Goal: Transaction & Acquisition: Purchase product/service

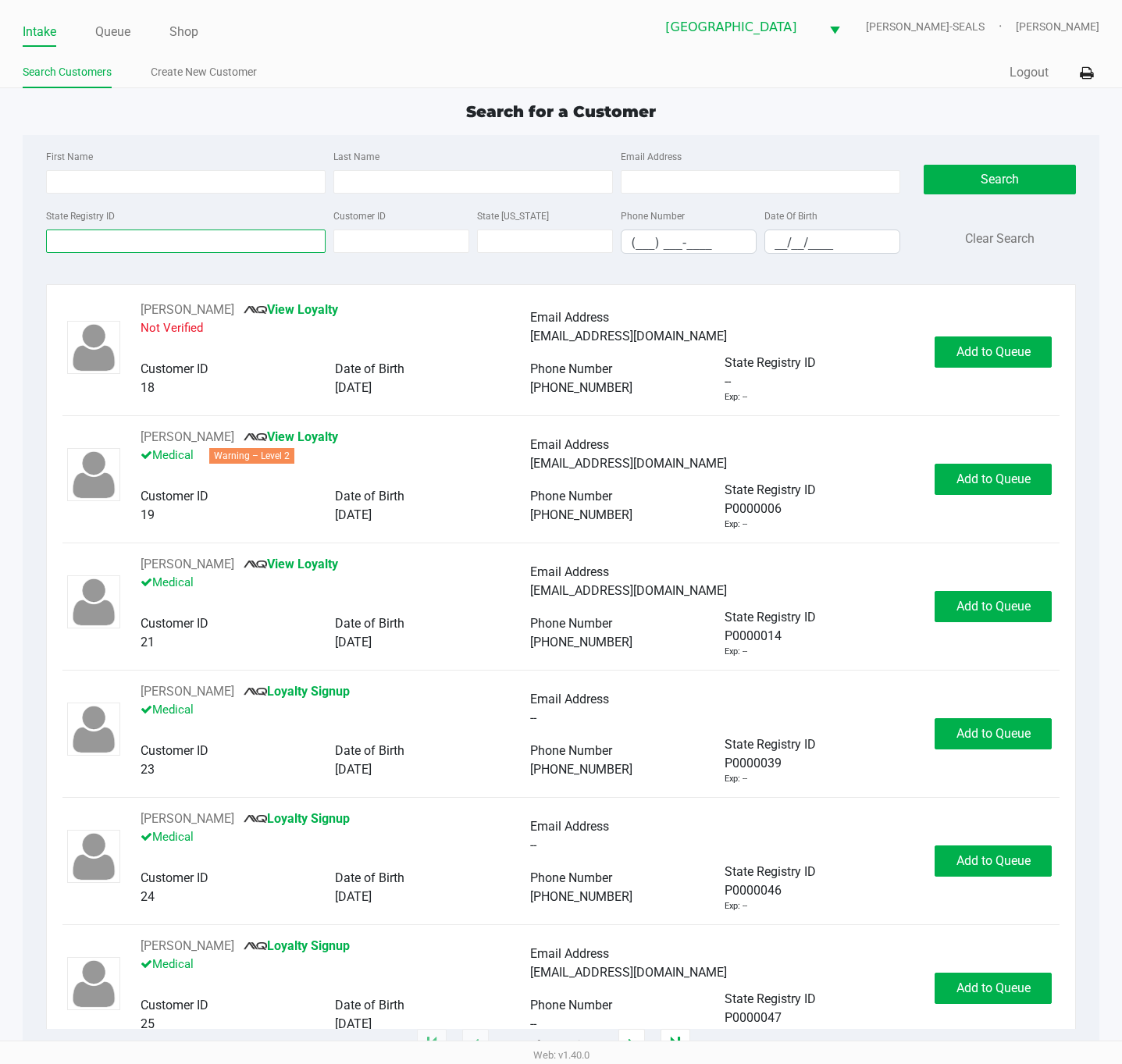
click at [283, 241] on input "State Registry ID" at bounding box center [186, 242] width 280 height 24
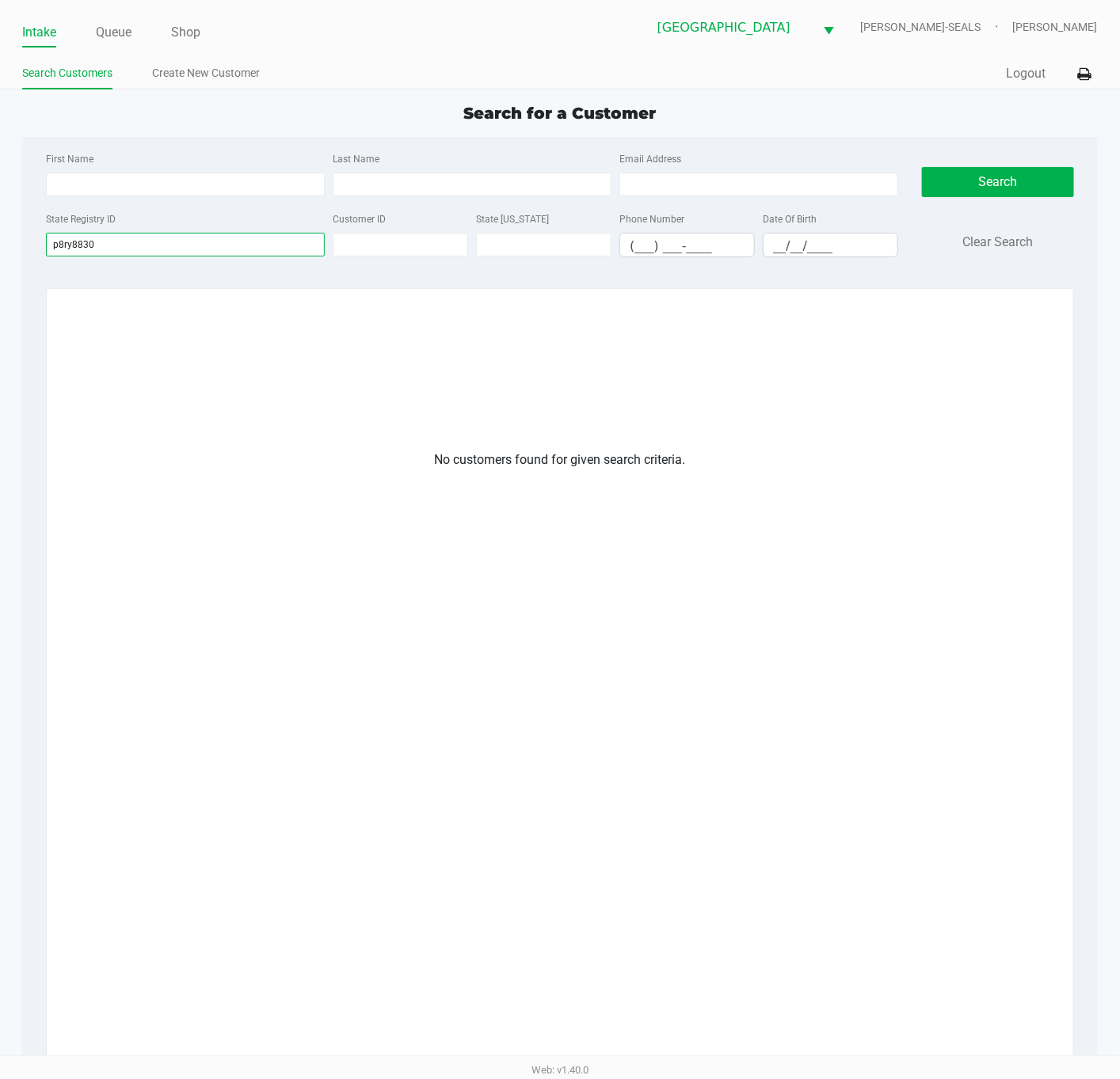
type input "p8ry8830"
click at [771, 679] on div "No customers found for given search criteria." at bounding box center [560, 820] width 970 height 739
drag, startPoint x: 183, startPoint y: 59, endPoint x: 212, endPoint y: 90, distance: 42.4
click at [183, 59] on div "Search Customers Create New Customer" at bounding box center [290, 74] width 537 height 29
click at [217, 71] on link "Create New Customer" at bounding box center [206, 73] width 108 height 19
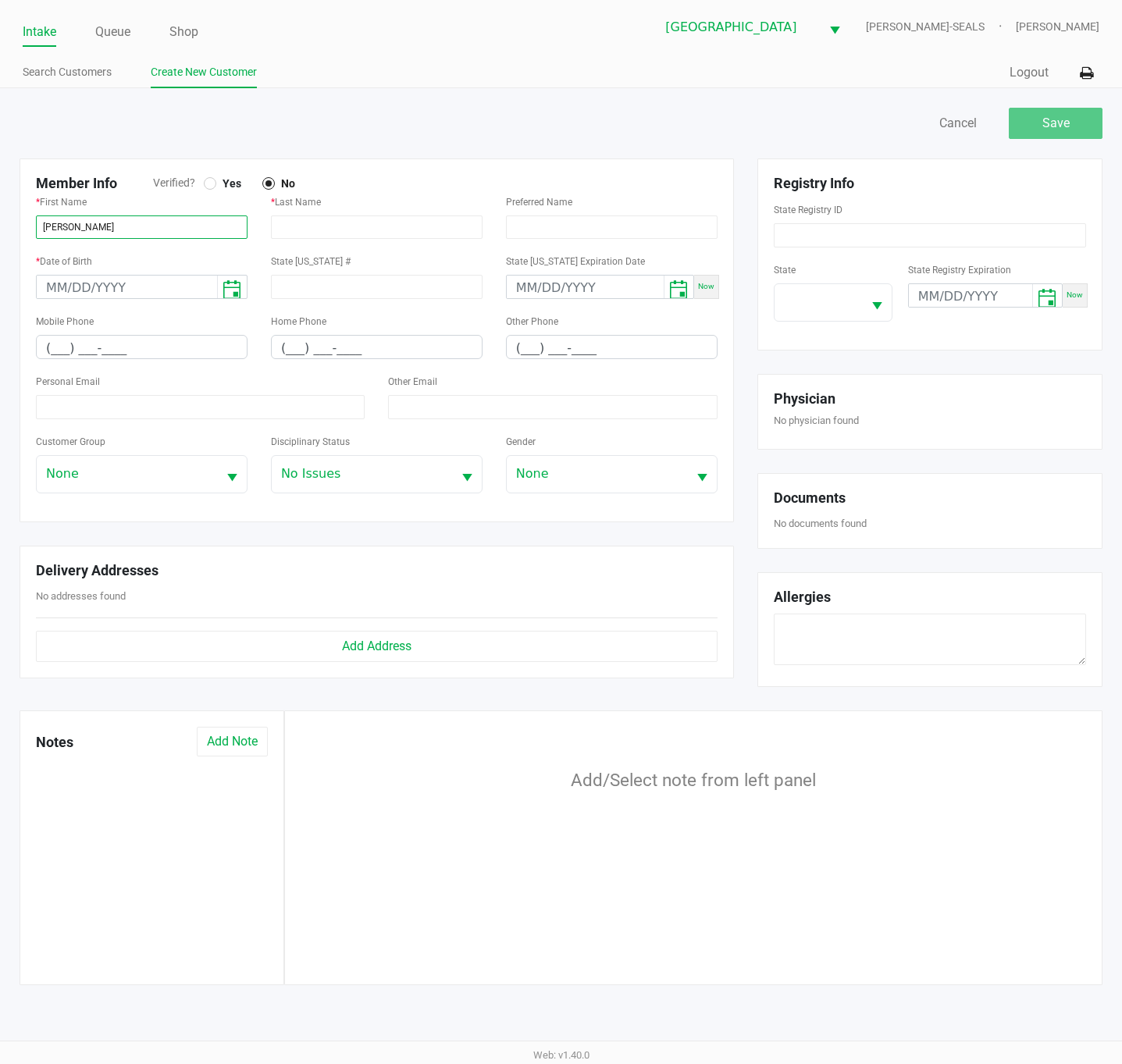
type input "[PERSON_NAME]"
click at [223, 184] on span "Yes" at bounding box center [228, 183] width 25 height 14
type input "[PERSON_NAME]"
click at [59, 288] on input "month/day/year" at bounding box center [126, 287] width 180 height 25
type input "[DATE]"
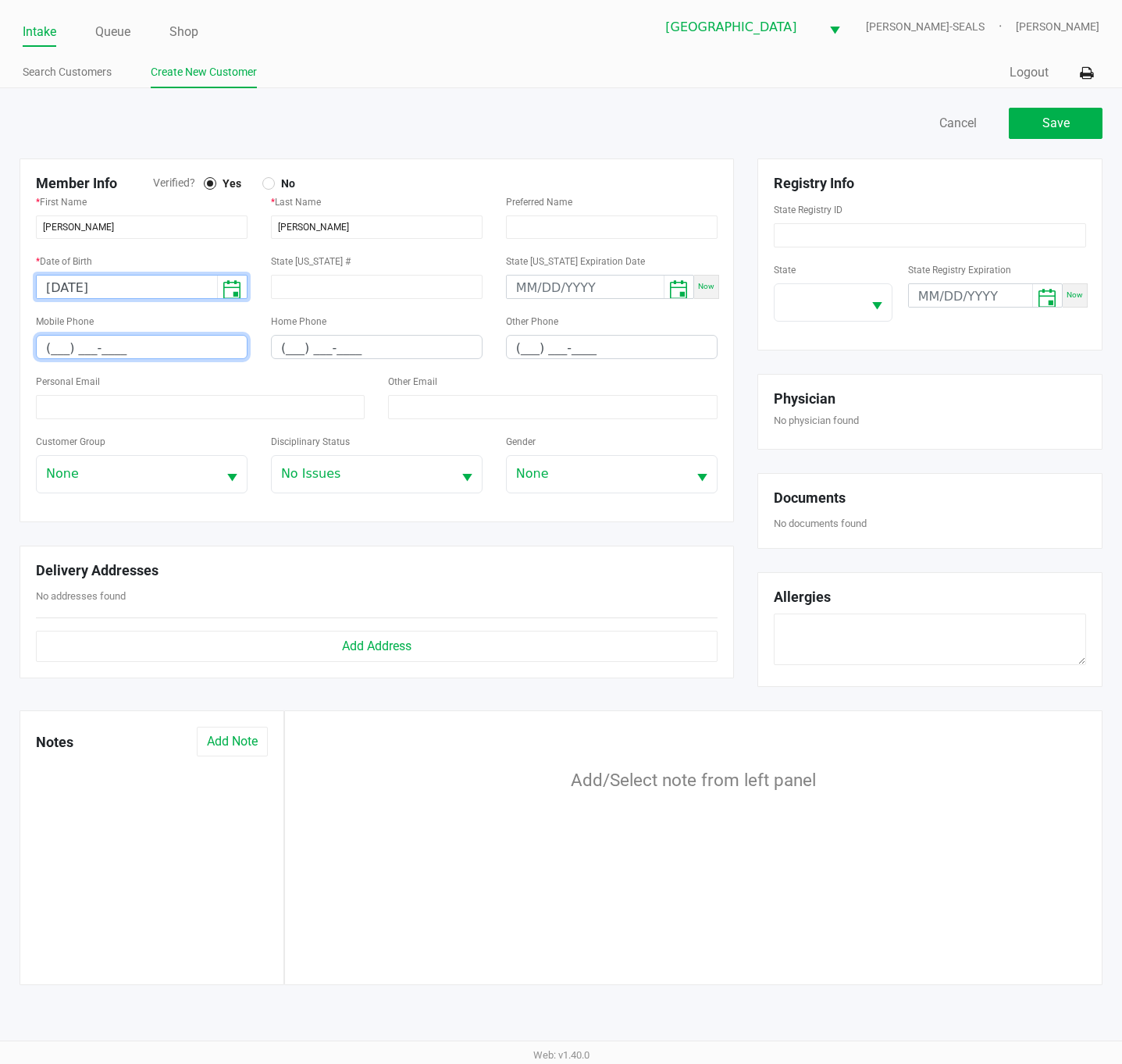
click at [57, 344] on input "(___) ___-____" at bounding box center [141, 347] width 210 height 25
type input "[PHONE_NUMBER]"
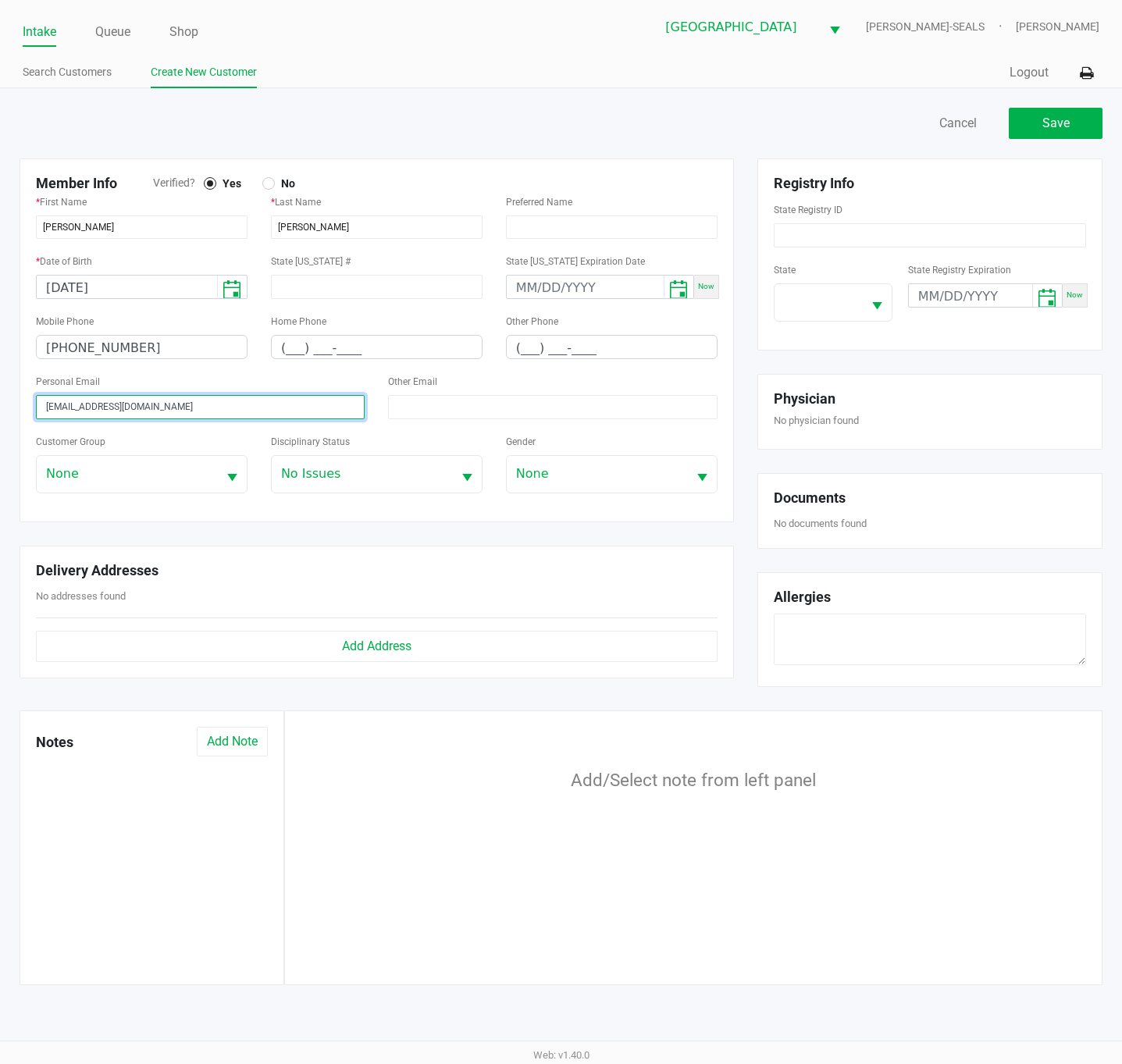
type input "[EMAIL_ADDRESS][DOMAIN_NAME]"
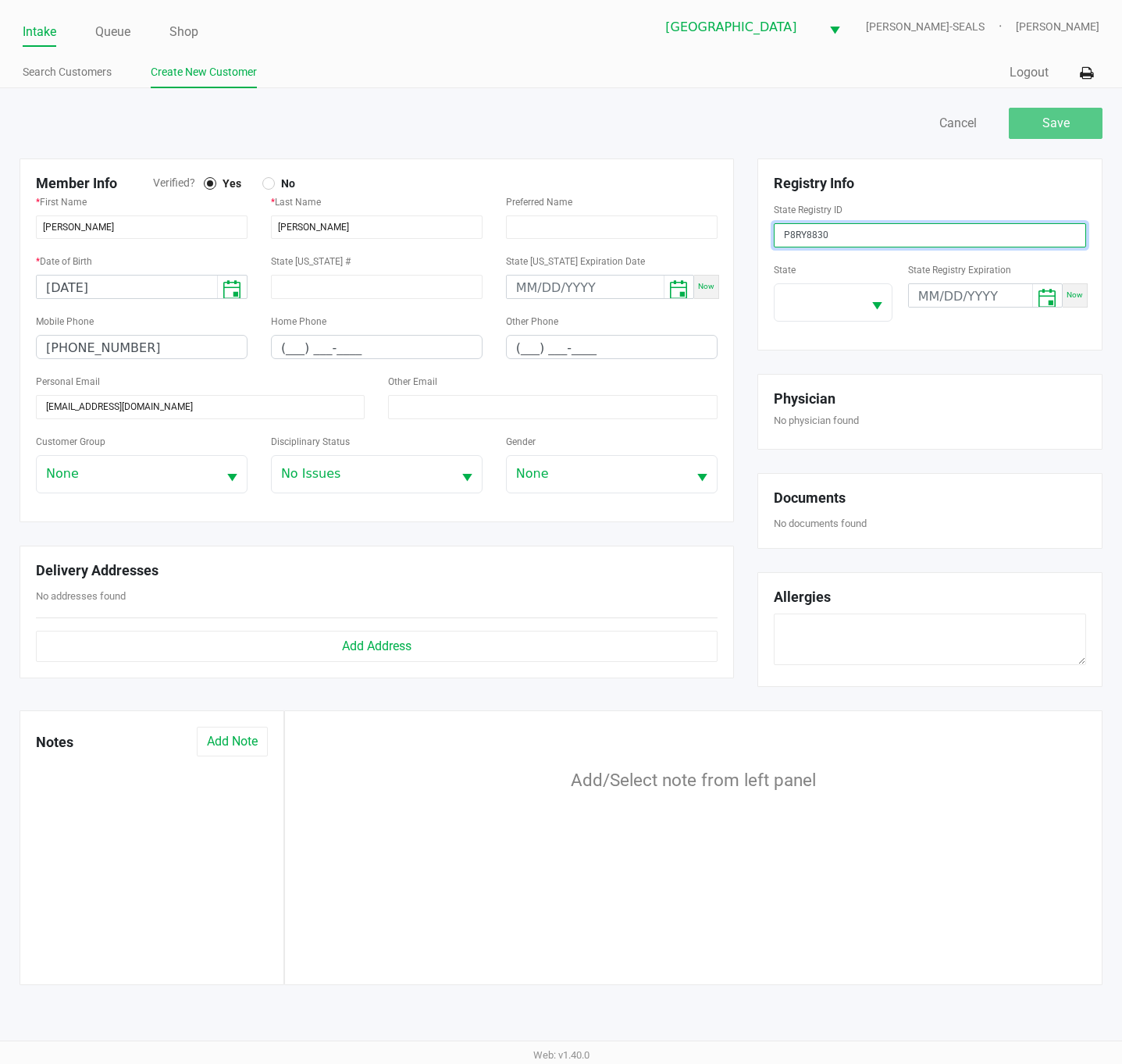
type input "P8RY8830"
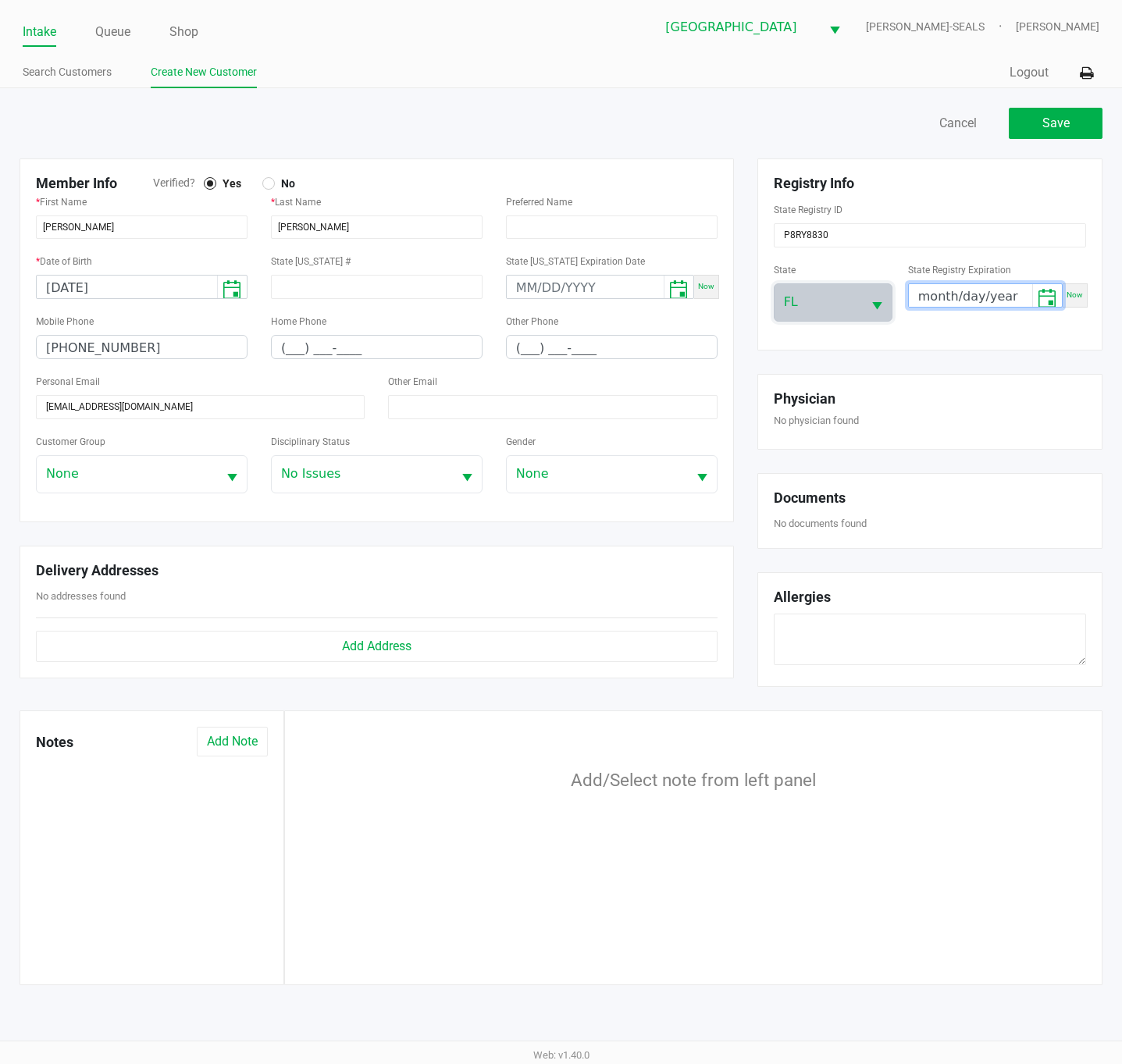
click at [944, 286] on input "month/day/year" at bounding box center [970, 296] width 124 height 25
type input "[DATE]"
click at [1028, 131] on button "Save" at bounding box center [1055, 124] width 94 height 31
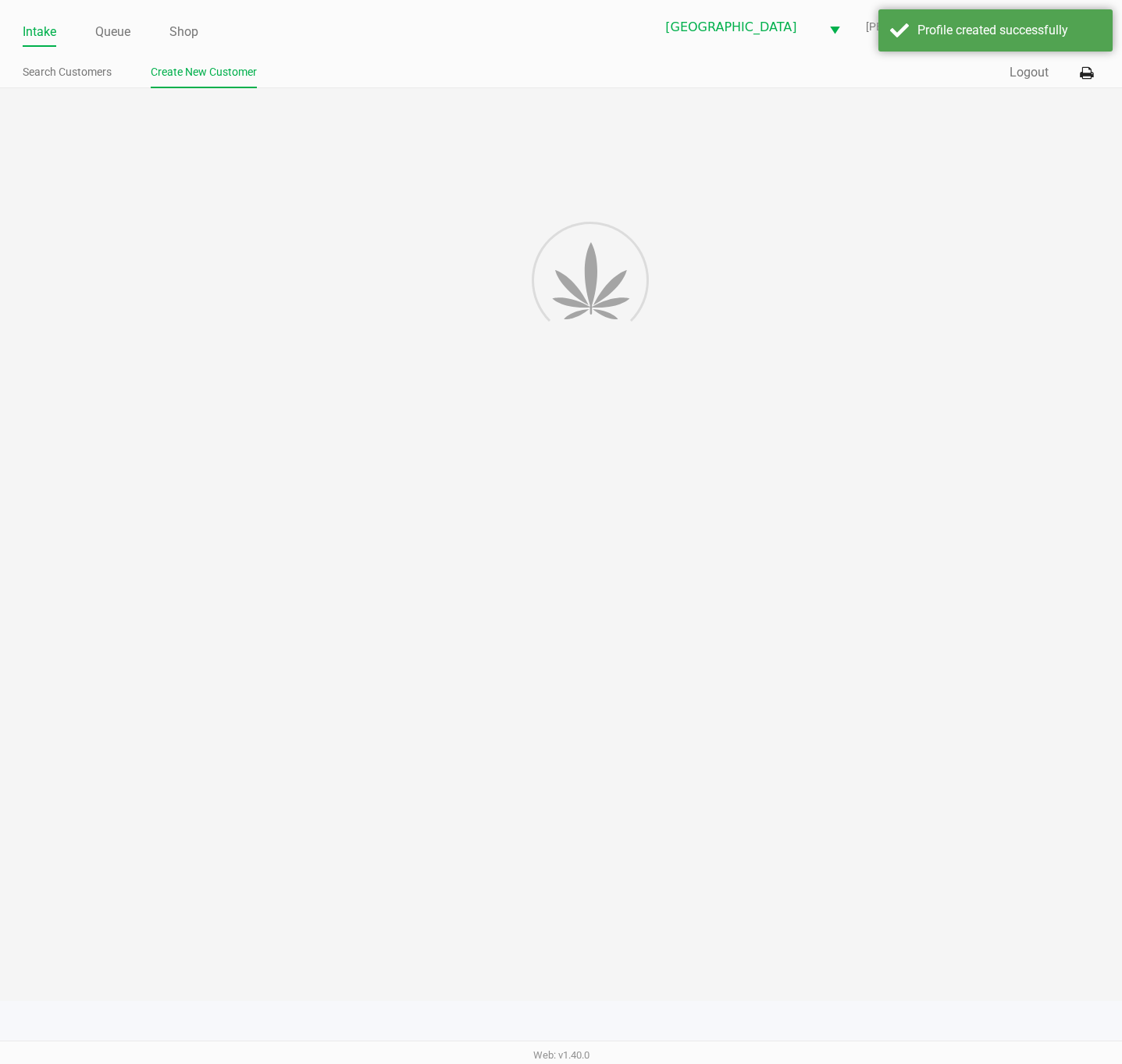
type input "---"
type input "( __) ___-____"
type input "---"
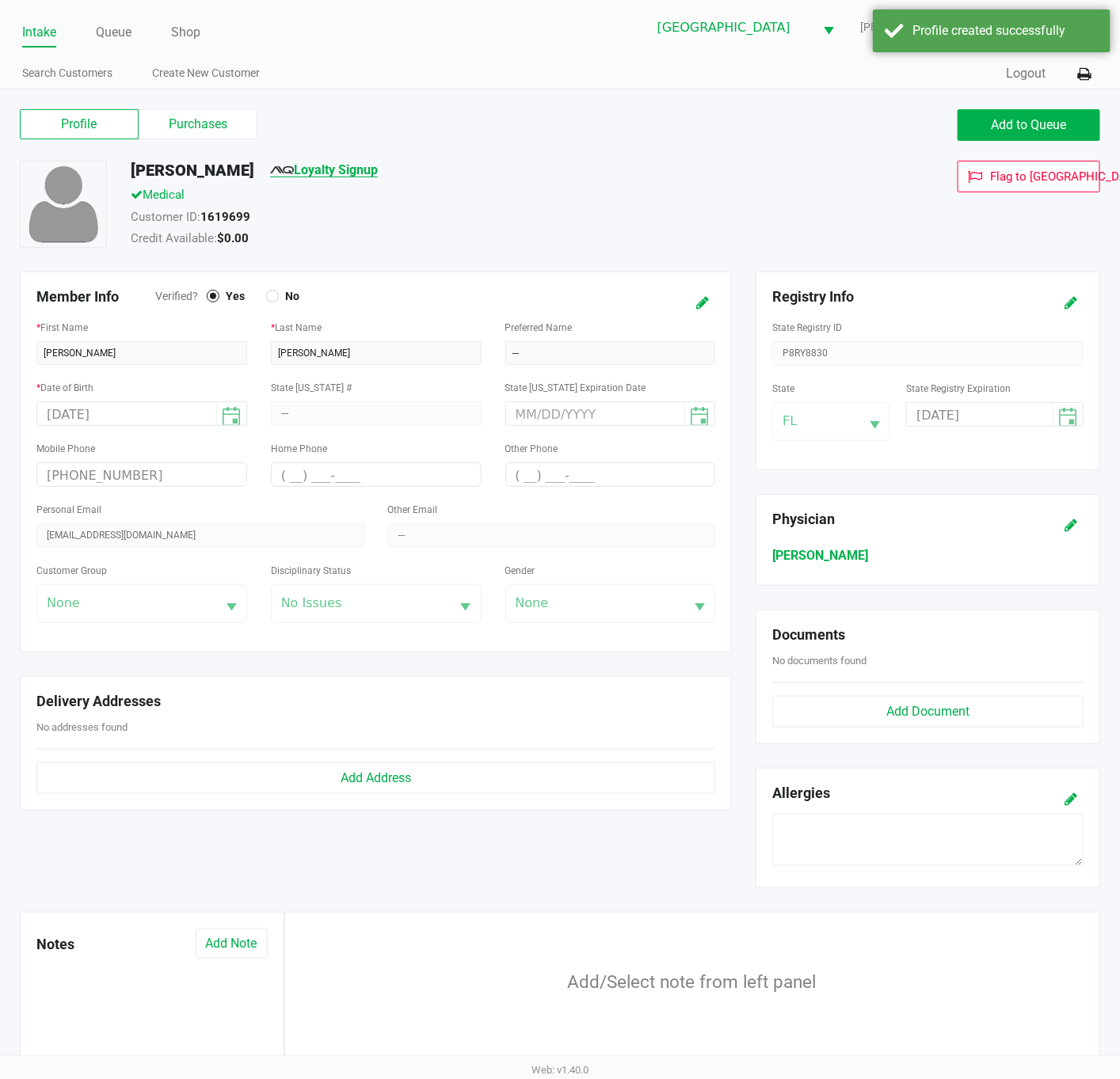
click at [343, 171] on link "Loyalty Signup" at bounding box center [324, 170] width 108 height 15
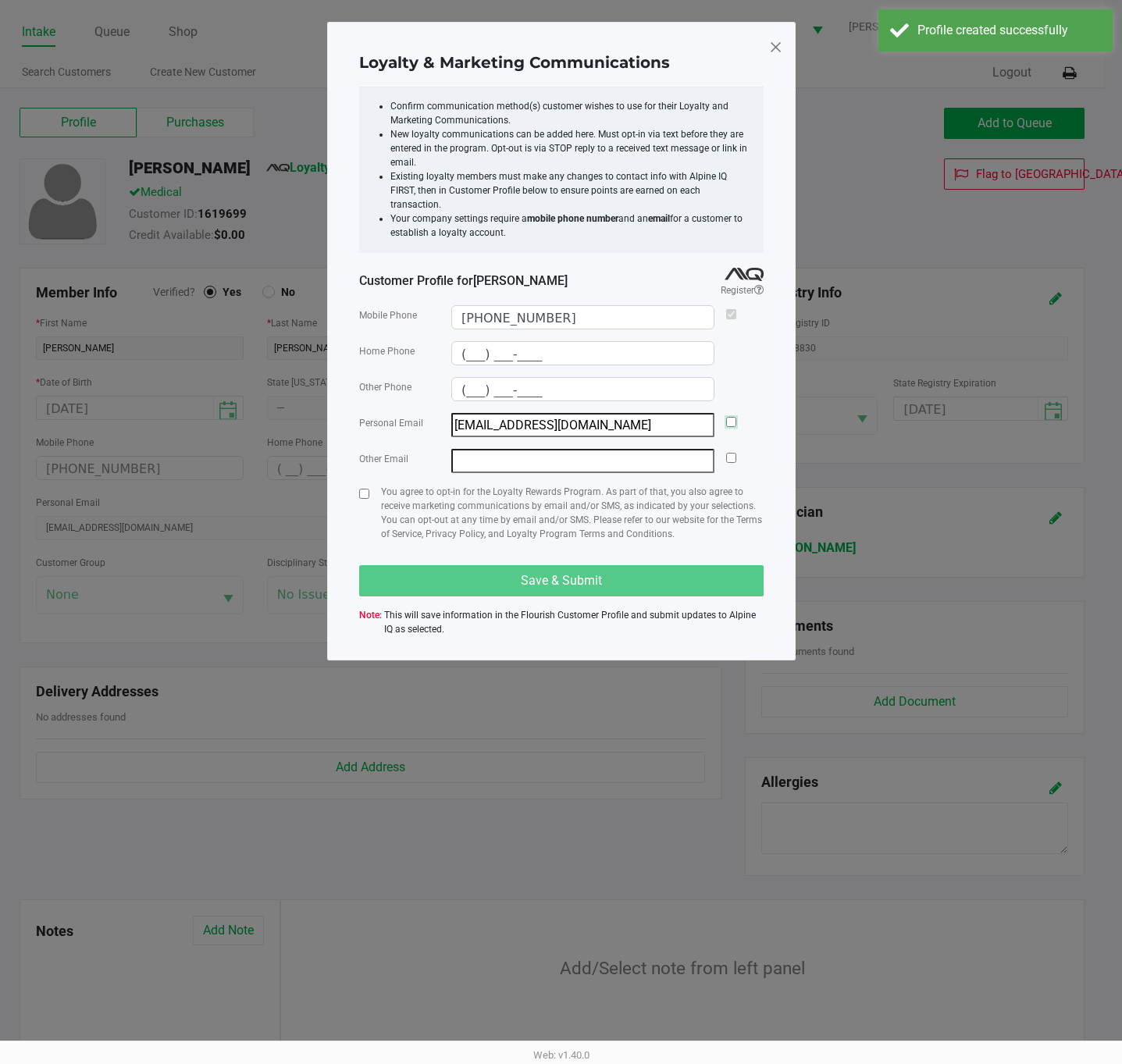
click at [730, 417] on input "checkbox" at bounding box center [730, 422] width 10 height 10
checkbox input "true"
click at [363, 489] on input "checkbox" at bounding box center [363, 493] width 10 height 10
checkbox input "true"
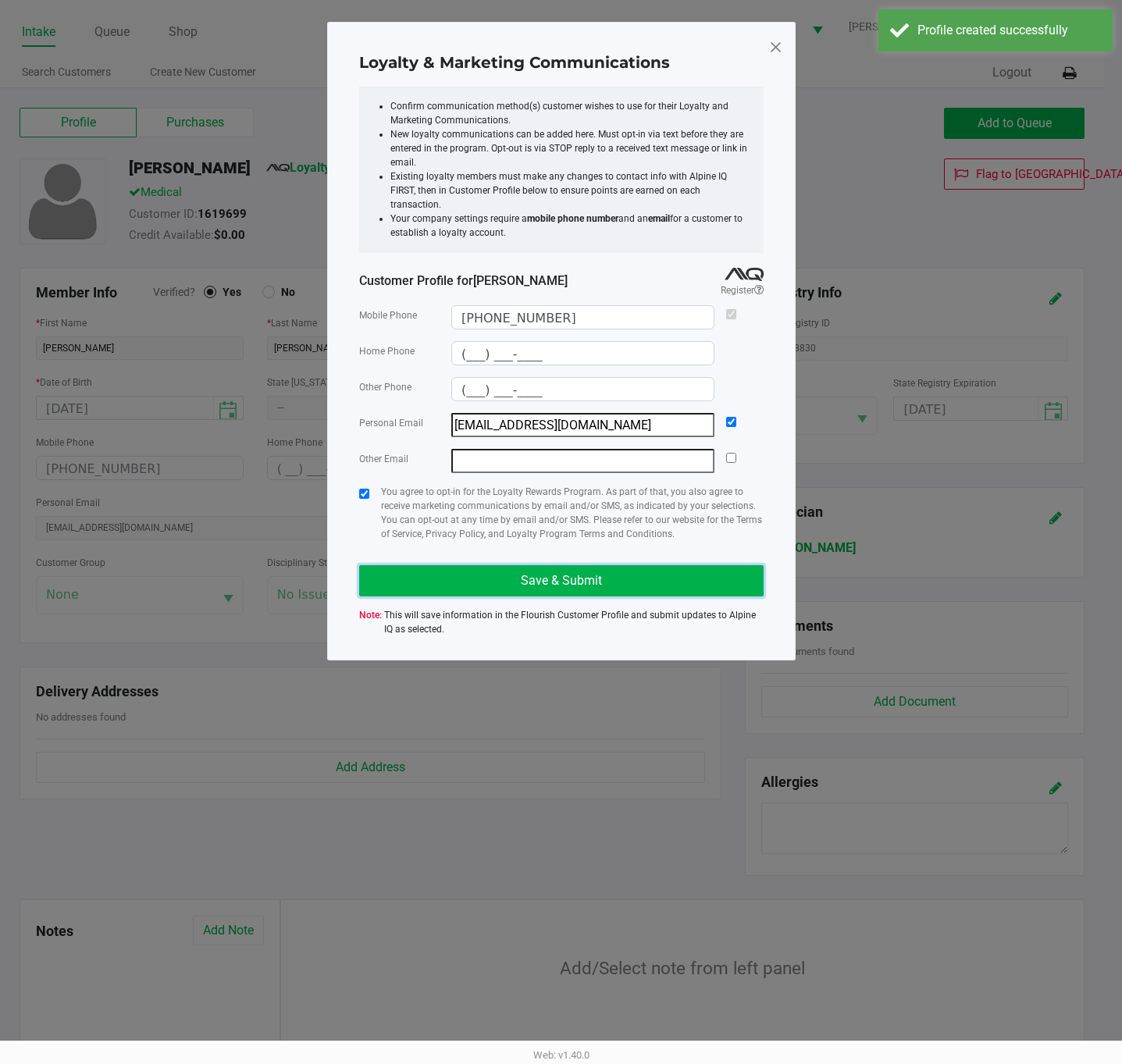
click at [452, 565] on button "Save & Submit" at bounding box center [561, 581] width 404 height 31
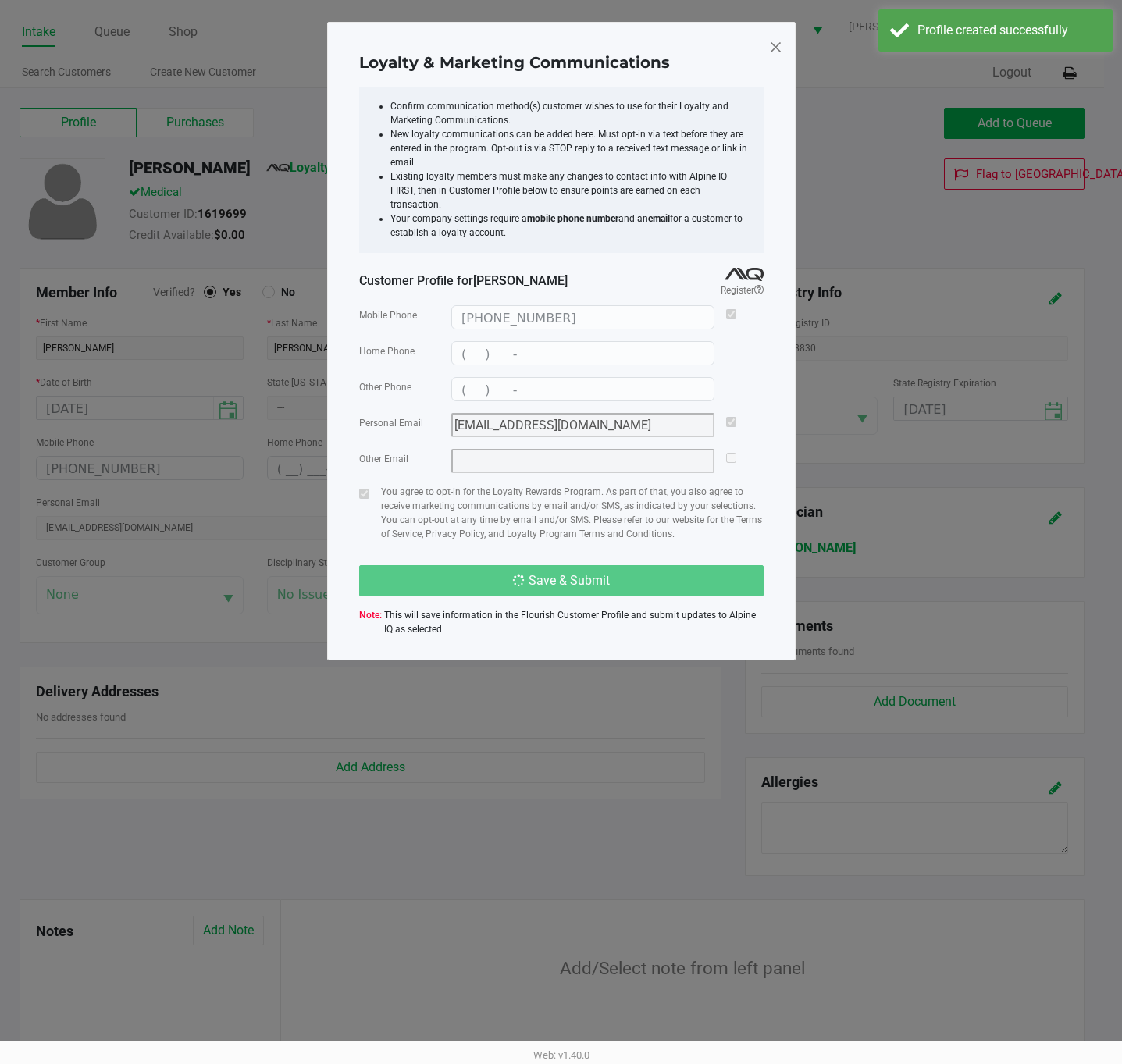
type input "(___) ___-____"
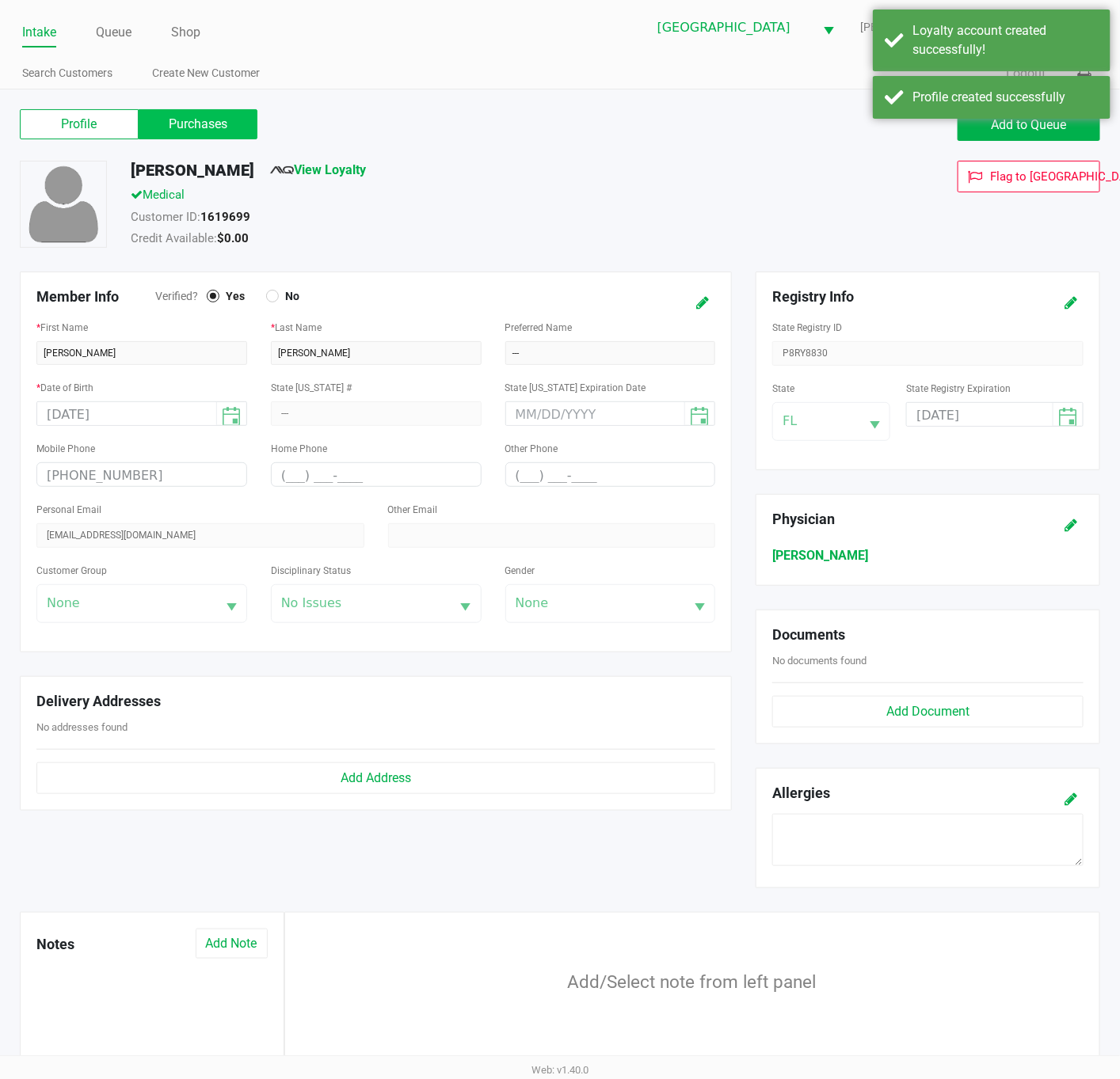
click at [222, 120] on label "Purchases" at bounding box center [197, 124] width 119 height 30
click at [0, 0] on 1 "Purchases" at bounding box center [0, 0] width 0 height 0
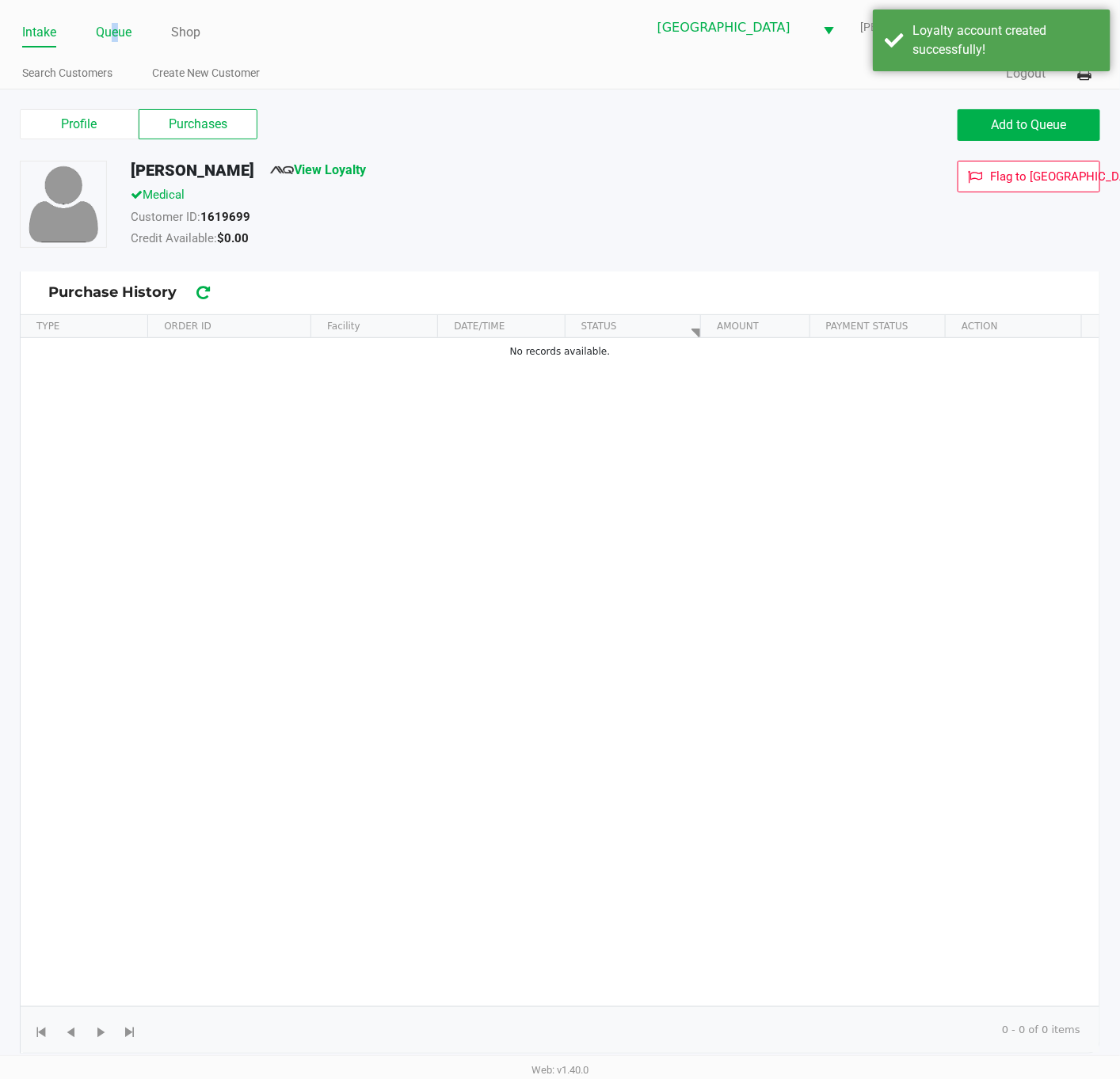
click at [116, 31] on link "Queue" at bounding box center [113, 32] width 36 height 22
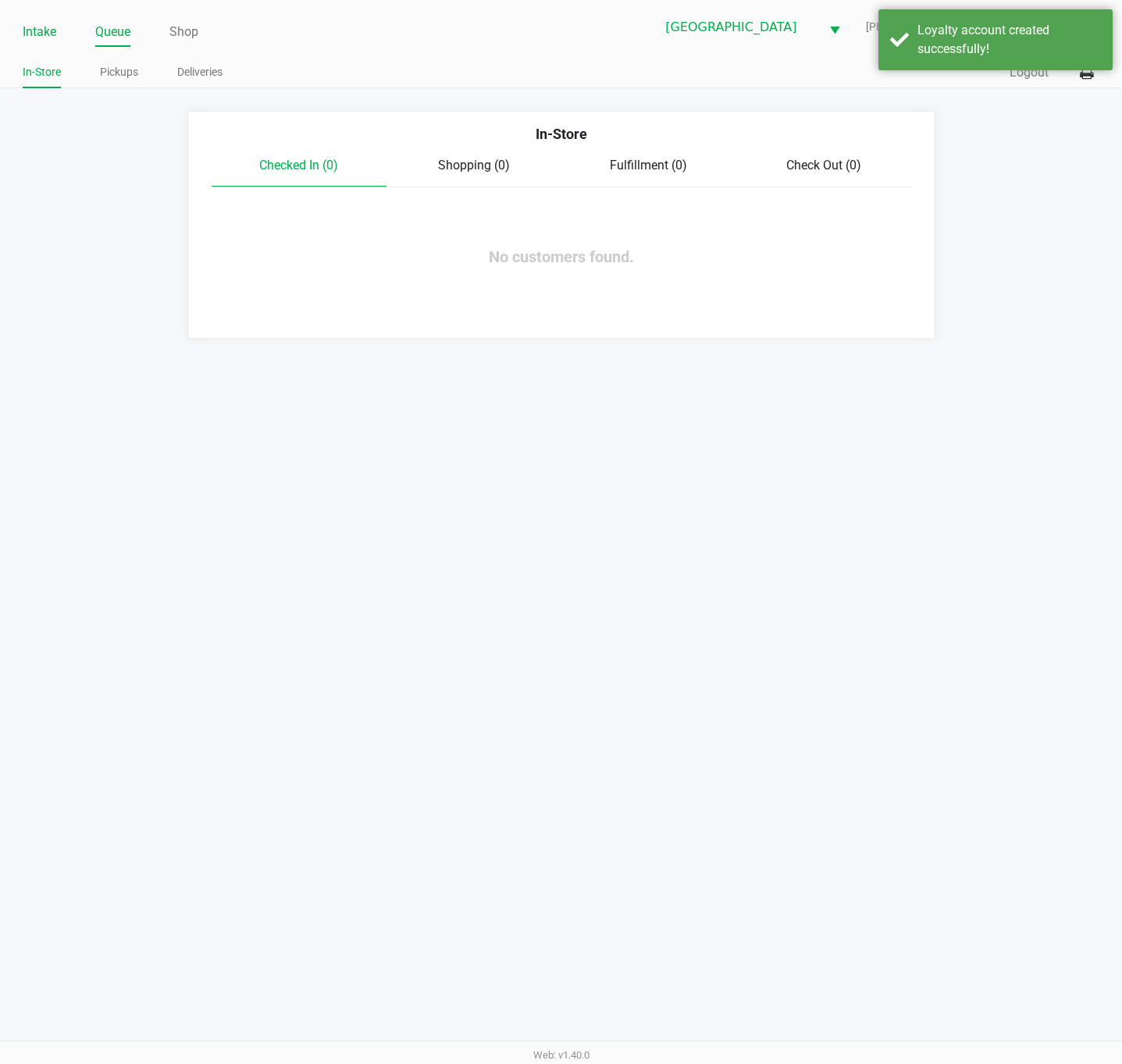
click at [38, 31] on link "Intake" at bounding box center [39, 32] width 34 height 22
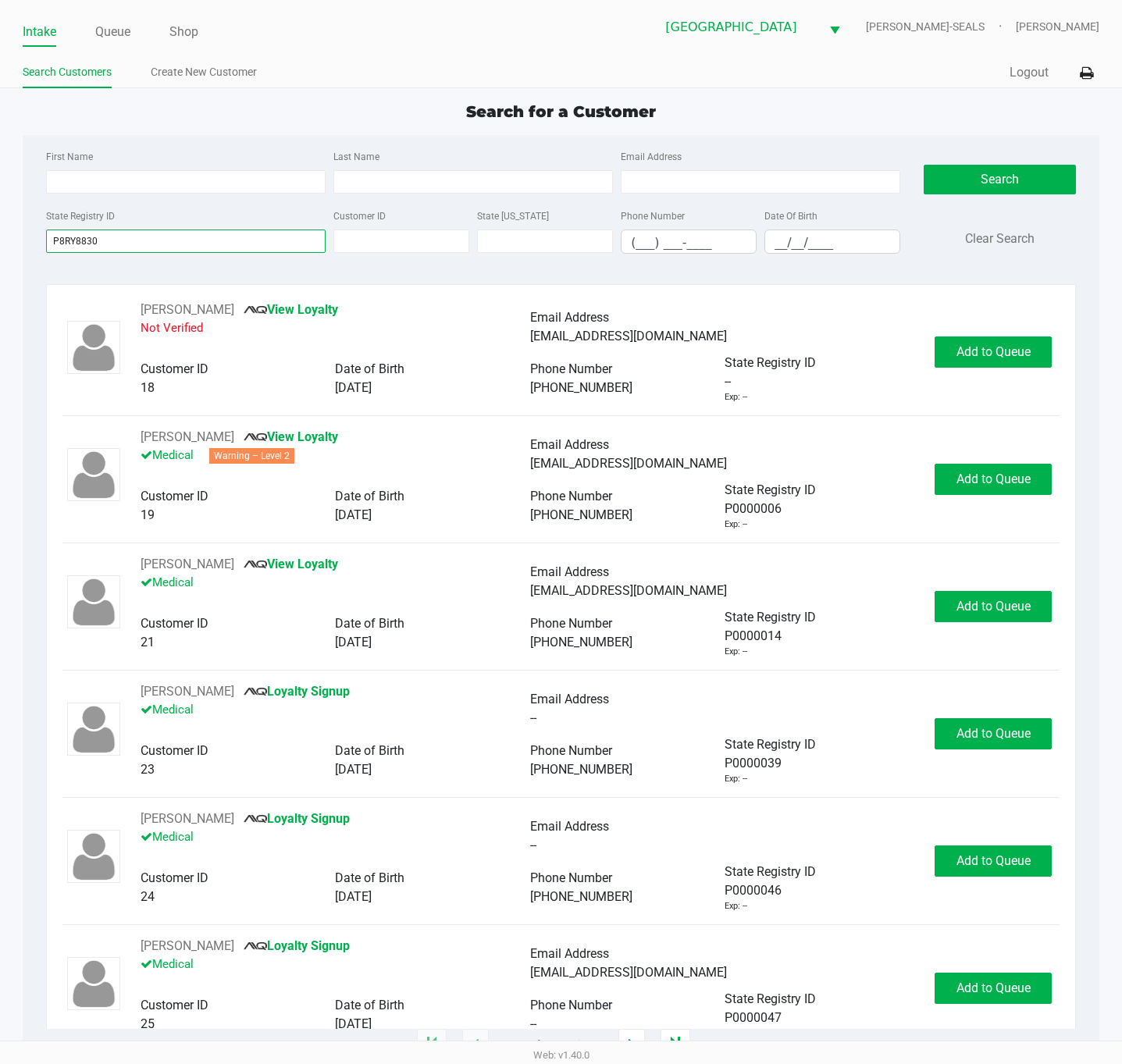
type input "P8RY8830"
click at [1078, 175] on div "Search Clear Search" at bounding box center [999, 206] width 175 height 119
drag, startPoint x: 1068, startPoint y: 188, endPoint x: 1054, endPoint y: 188, distance: 14.0
click at [1067, 188] on button "Search" at bounding box center [999, 179] width 153 height 30
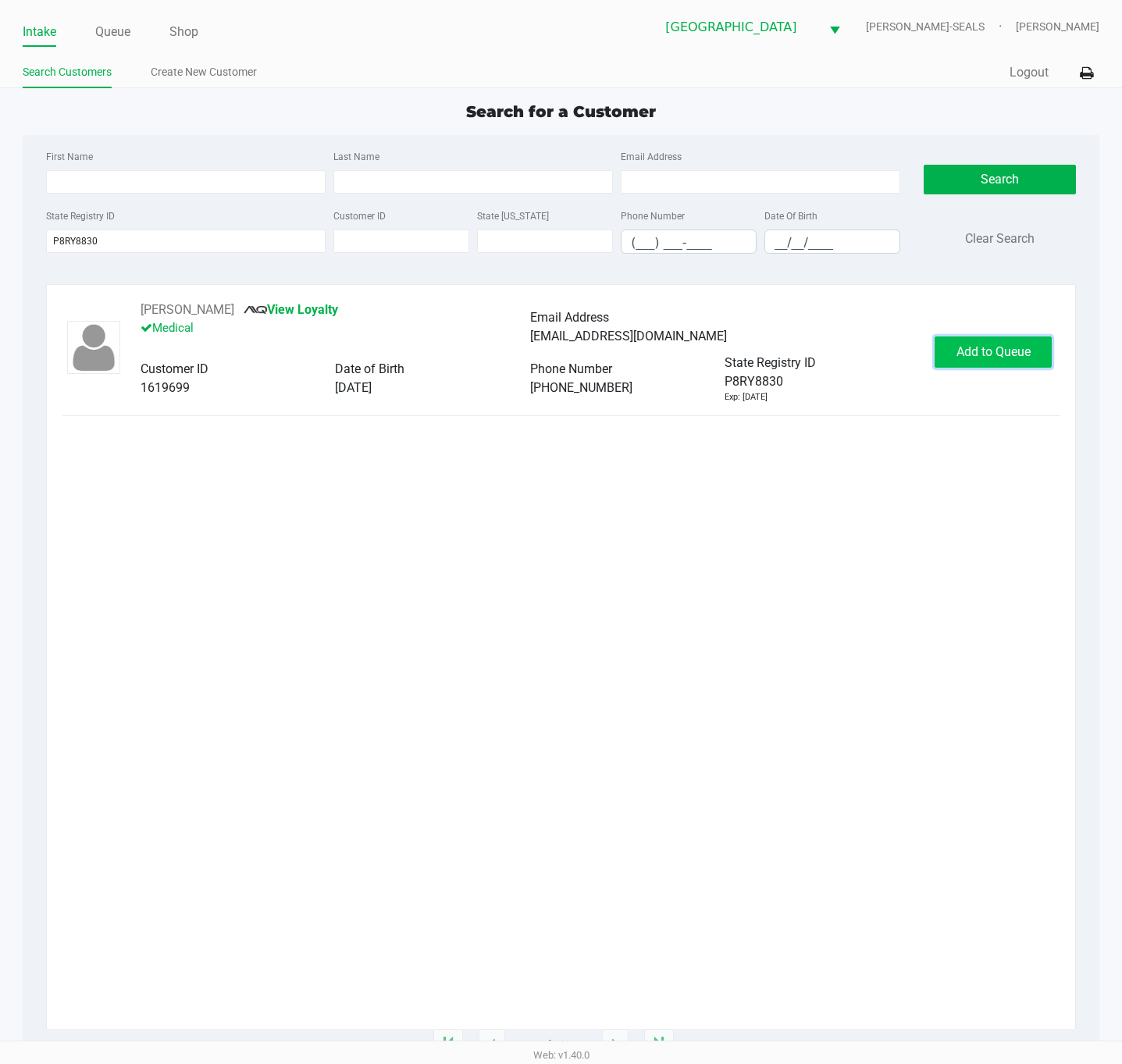
click at [998, 353] on span "Add to Queue" at bounding box center [993, 352] width 74 height 15
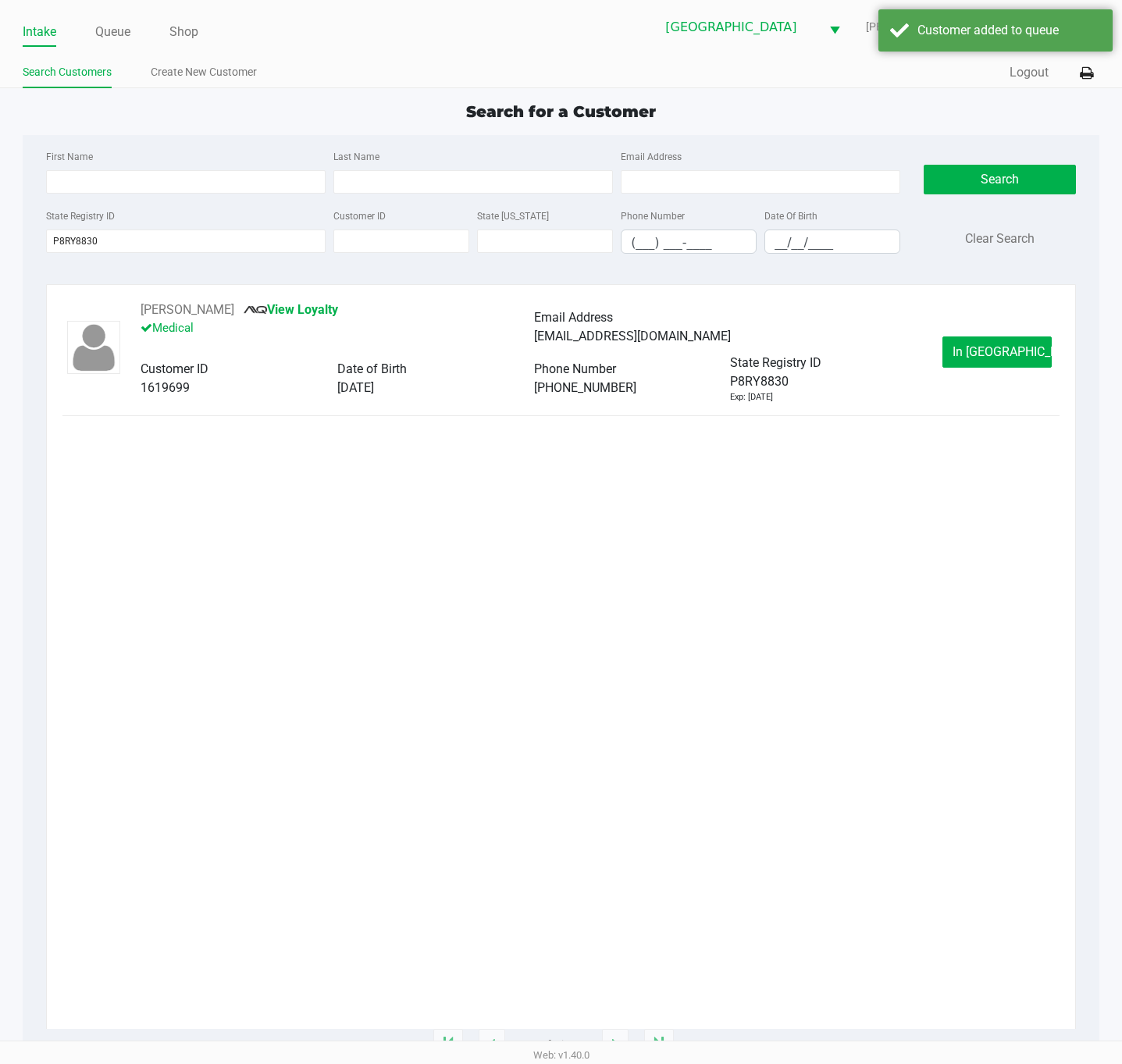
click at [1010, 361] on button "In [GEOGRAPHIC_DATA]" at bounding box center [997, 352] width 109 height 31
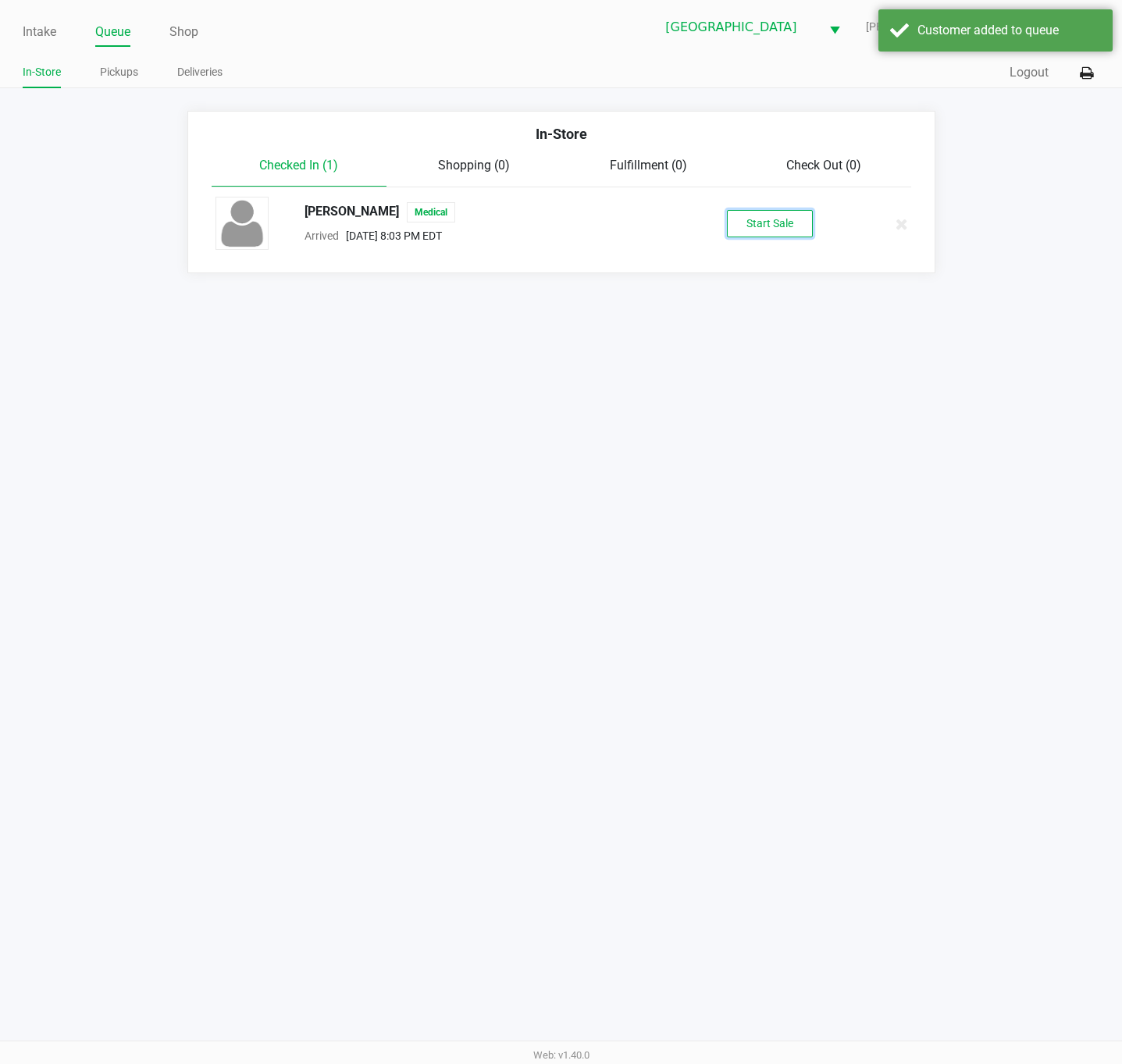
click at [766, 227] on button "Start Sale" at bounding box center [770, 224] width 86 height 27
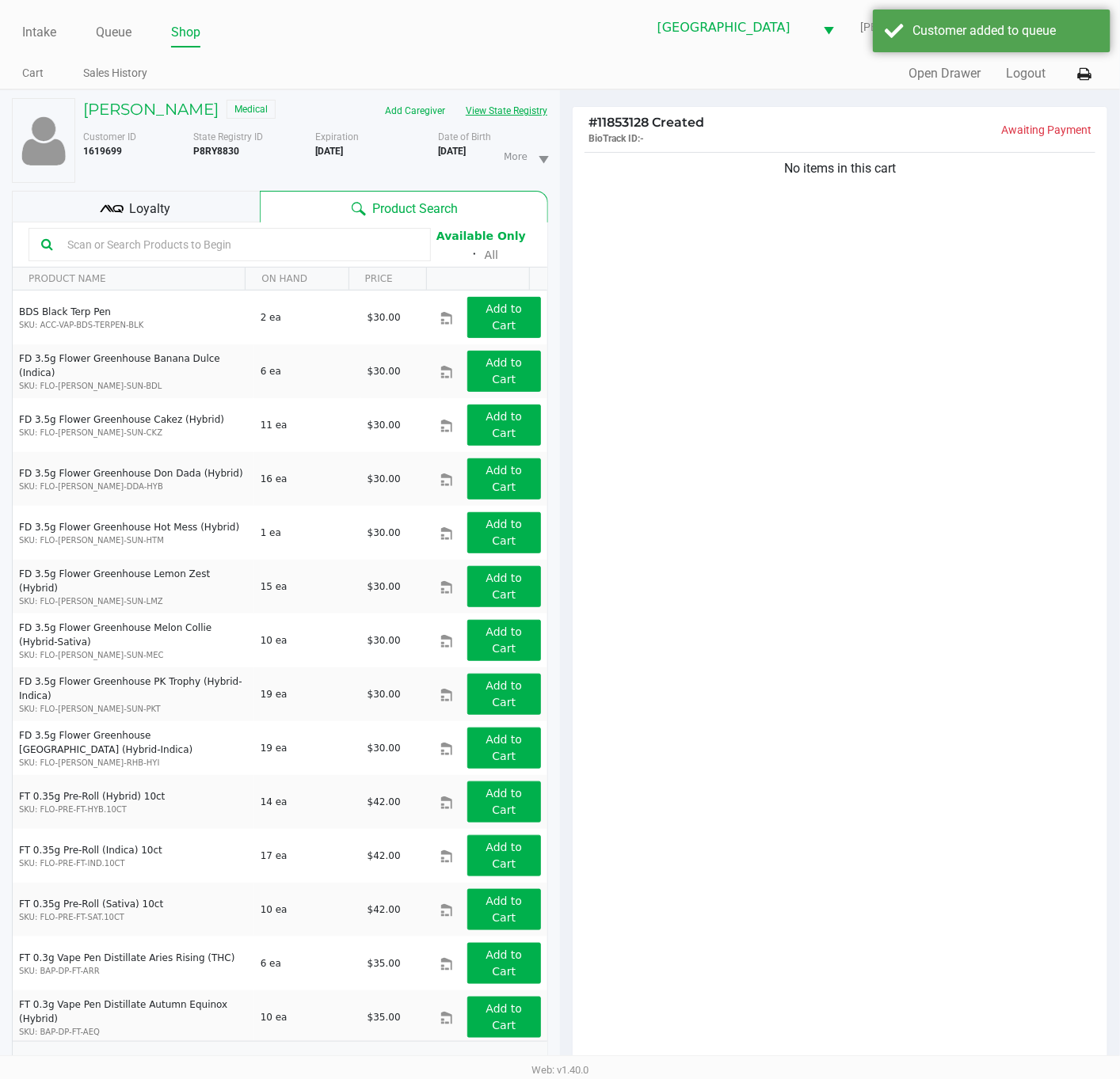
click at [503, 108] on button "View State Registry" at bounding box center [501, 111] width 93 height 25
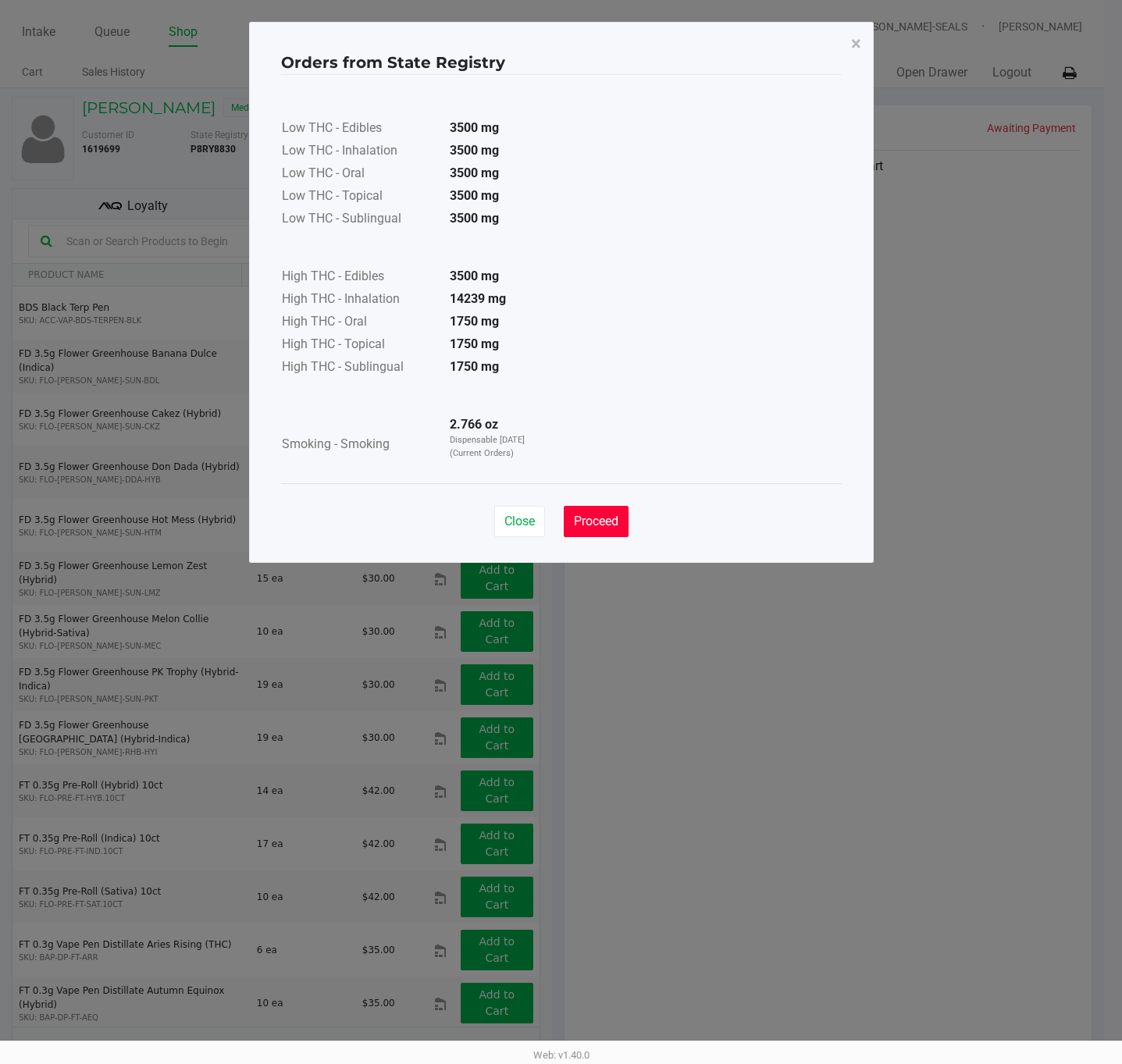
drag, startPoint x: 607, startPoint y: 520, endPoint x: 424, endPoint y: 321, distance: 270.4
click at [609, 520] on span "Proceed" at bounding box center [595, 521] width 45 height 15
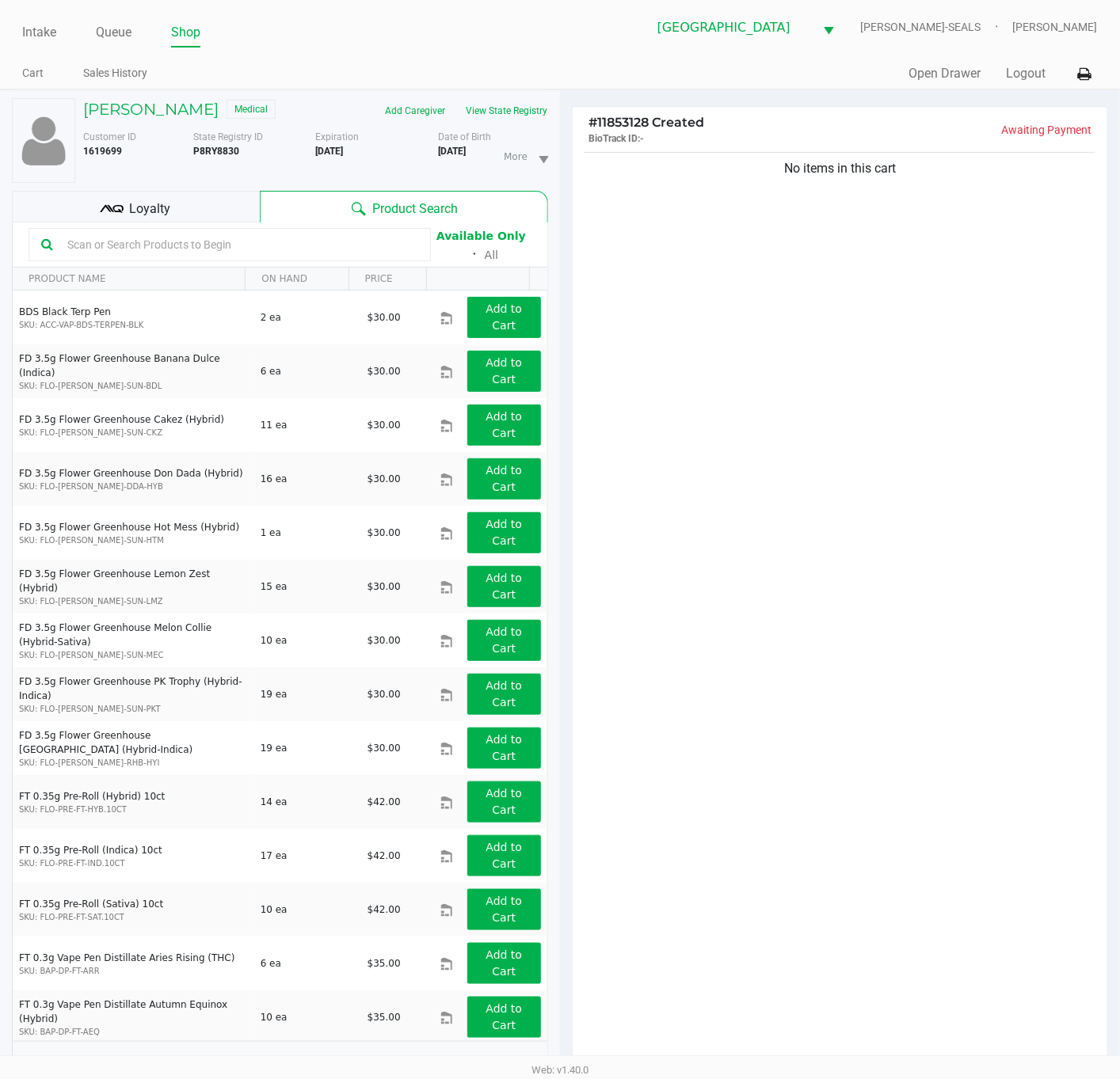
click at [238, 206] on div "Loyalty" at bounding box center [136, 206] width 248 height 31
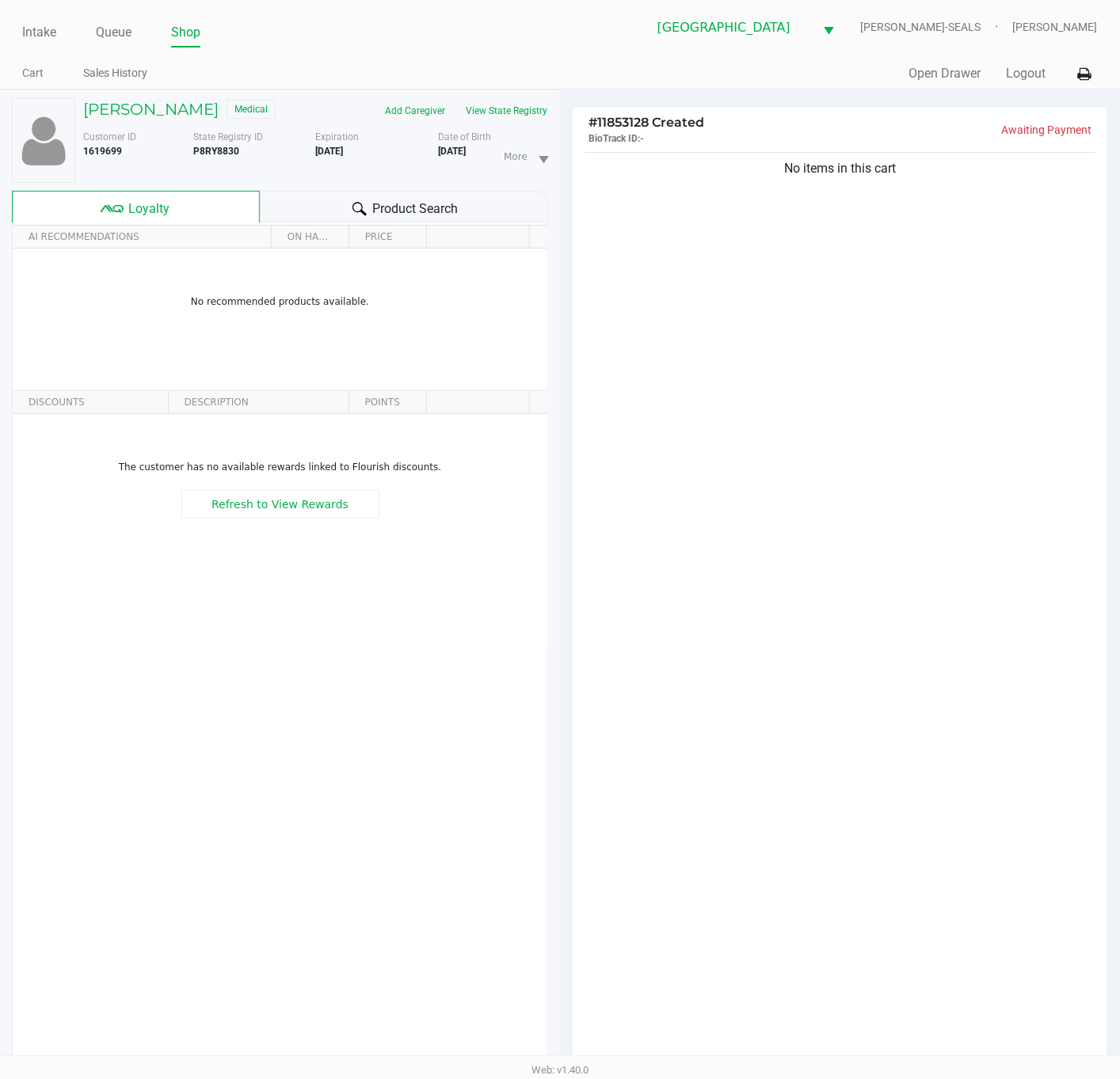
click at [782, 659] on div "No items in this cart" at bounding box center [840, 612] width 535 height 926
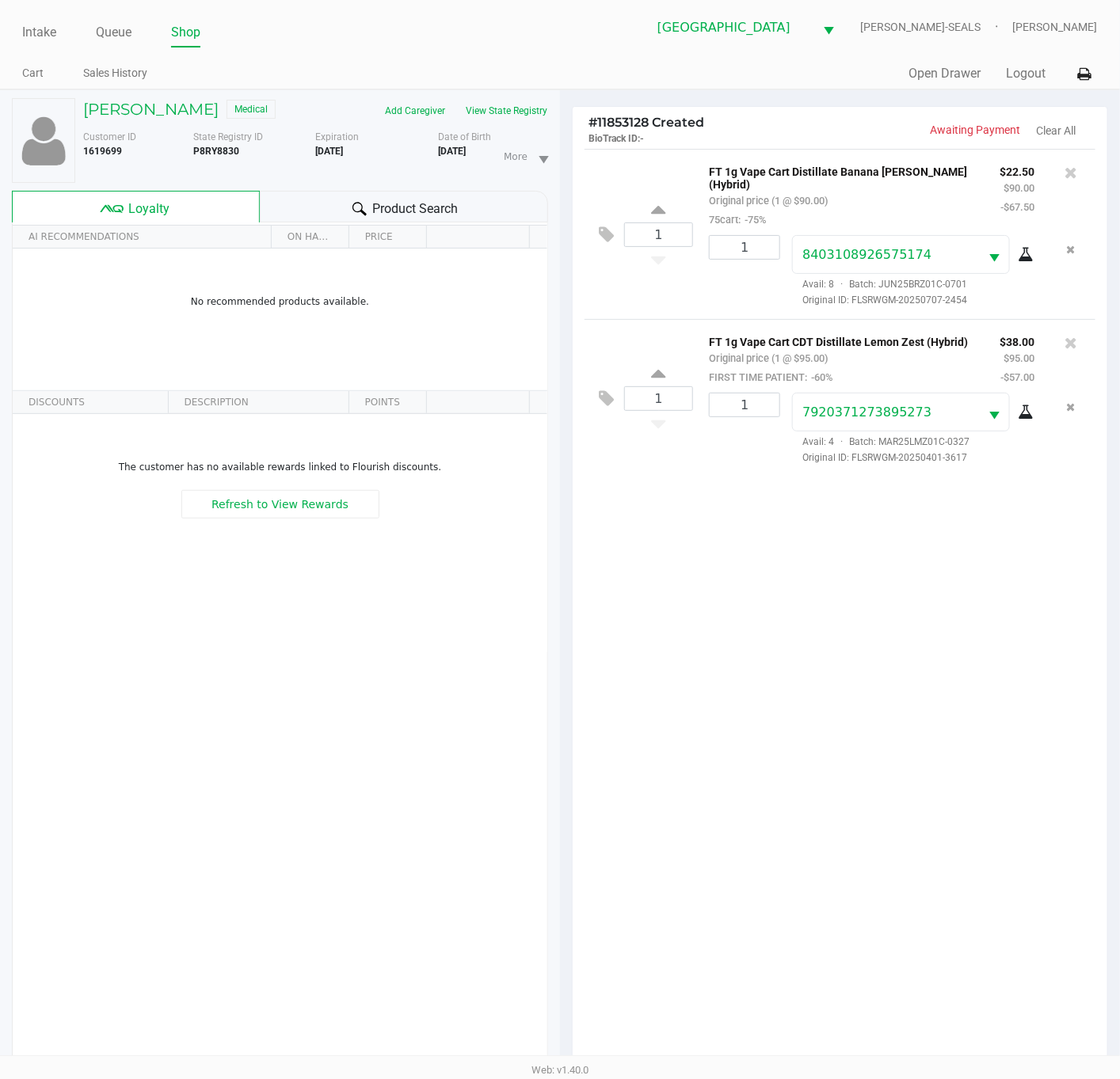
drag, startPoint x: 796, startPoint y: 658, endPoint x: 831, endPoint y: 671, distance: 37.3
click at [798, 659] on div "1 FT 1g Vape Cart Distillate Banana [PERSON_NAME] (Hybrid) Original price (1 @ …" at bounding box center [840, 612] width 535 height 926
click at [894, 739] on div "1 FT 1g Vape Cart Distillate Banana [PERSON_NAME] (Hybrid) Original price (1 @ …" at bounding box center [840, 612] width 535 height 926
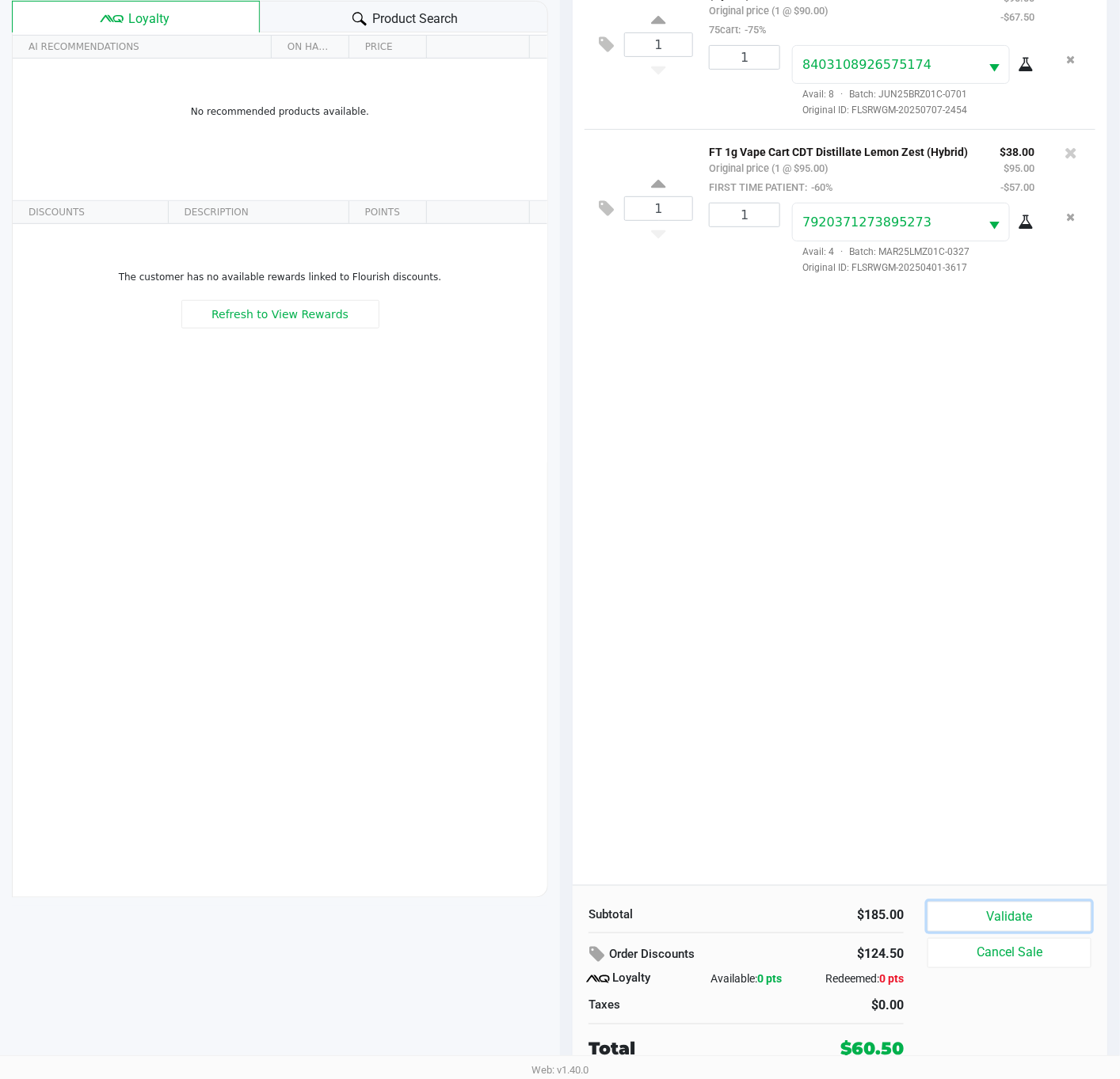
drag, startPoint x: 998, startPoint y: 908, endPoint x: 987, endPoint y: 844, distance: 64.9
click at [998, 909] on button "Validate" at bounding box center [1009, 917] width 164 height 30
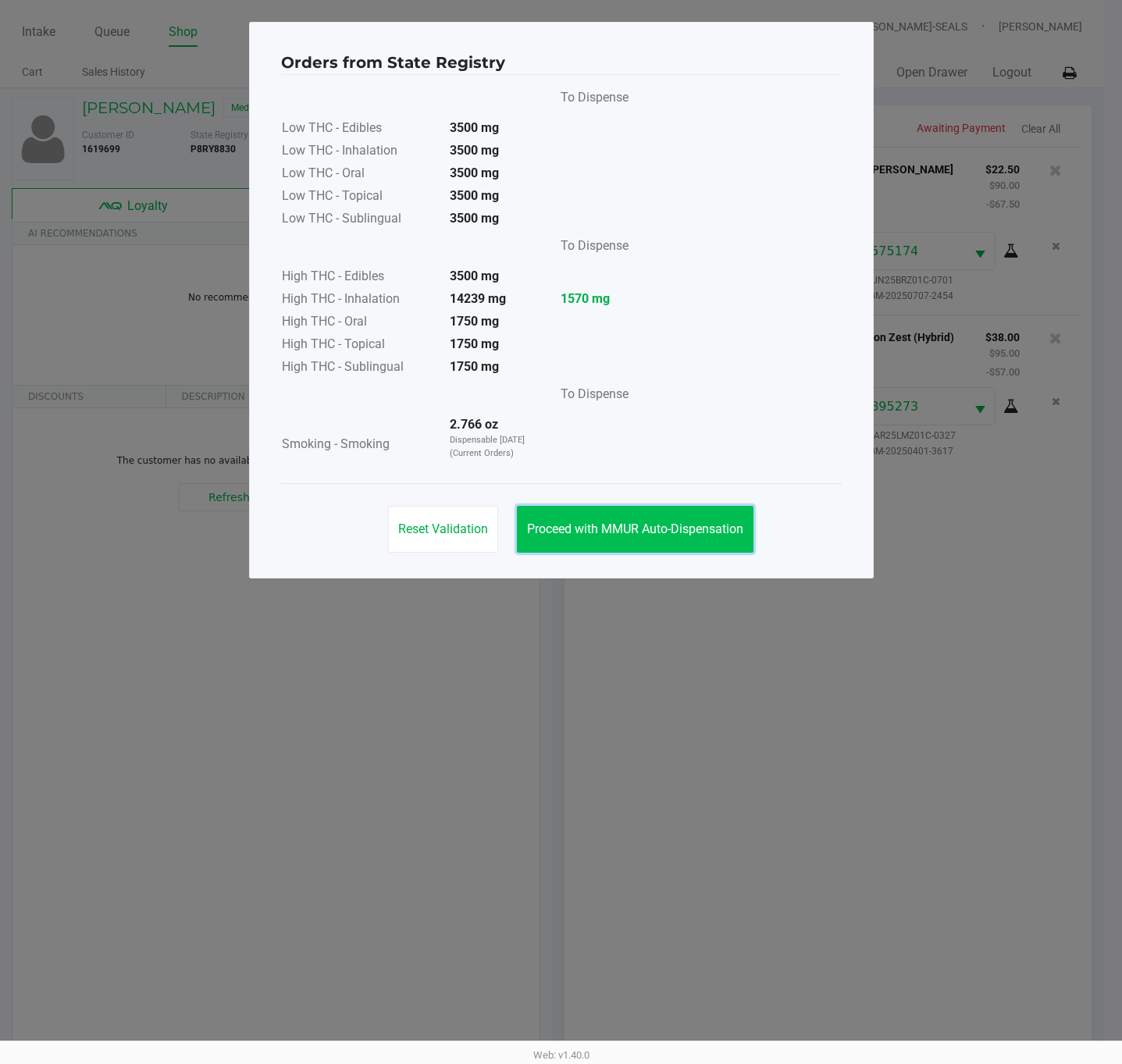
click at [640, 525] on span "Proceed with MMUR Auto-Dispensation" at bounding box center [635, 529] width 216 height 15
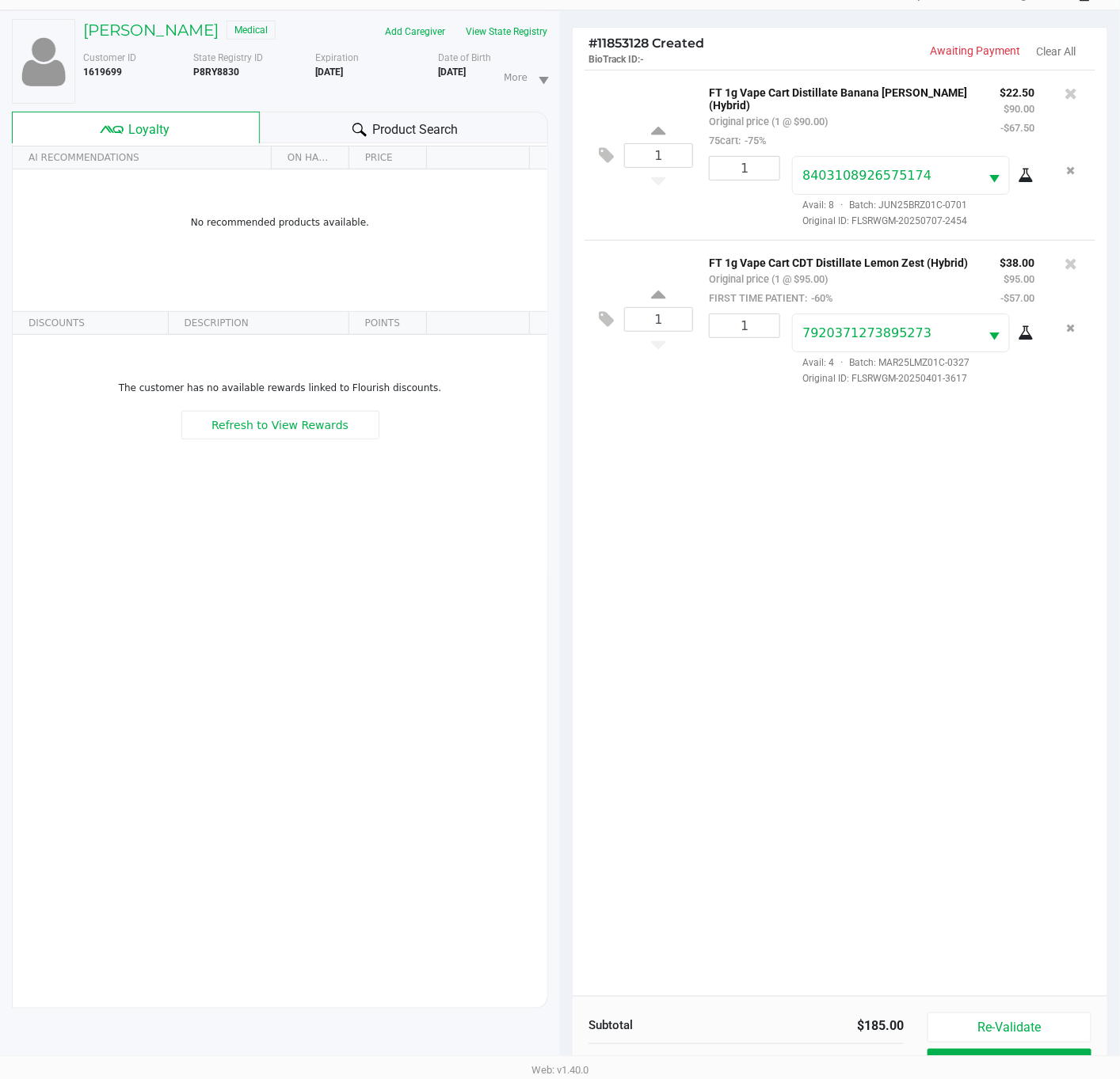
scroll to position [194, 0]
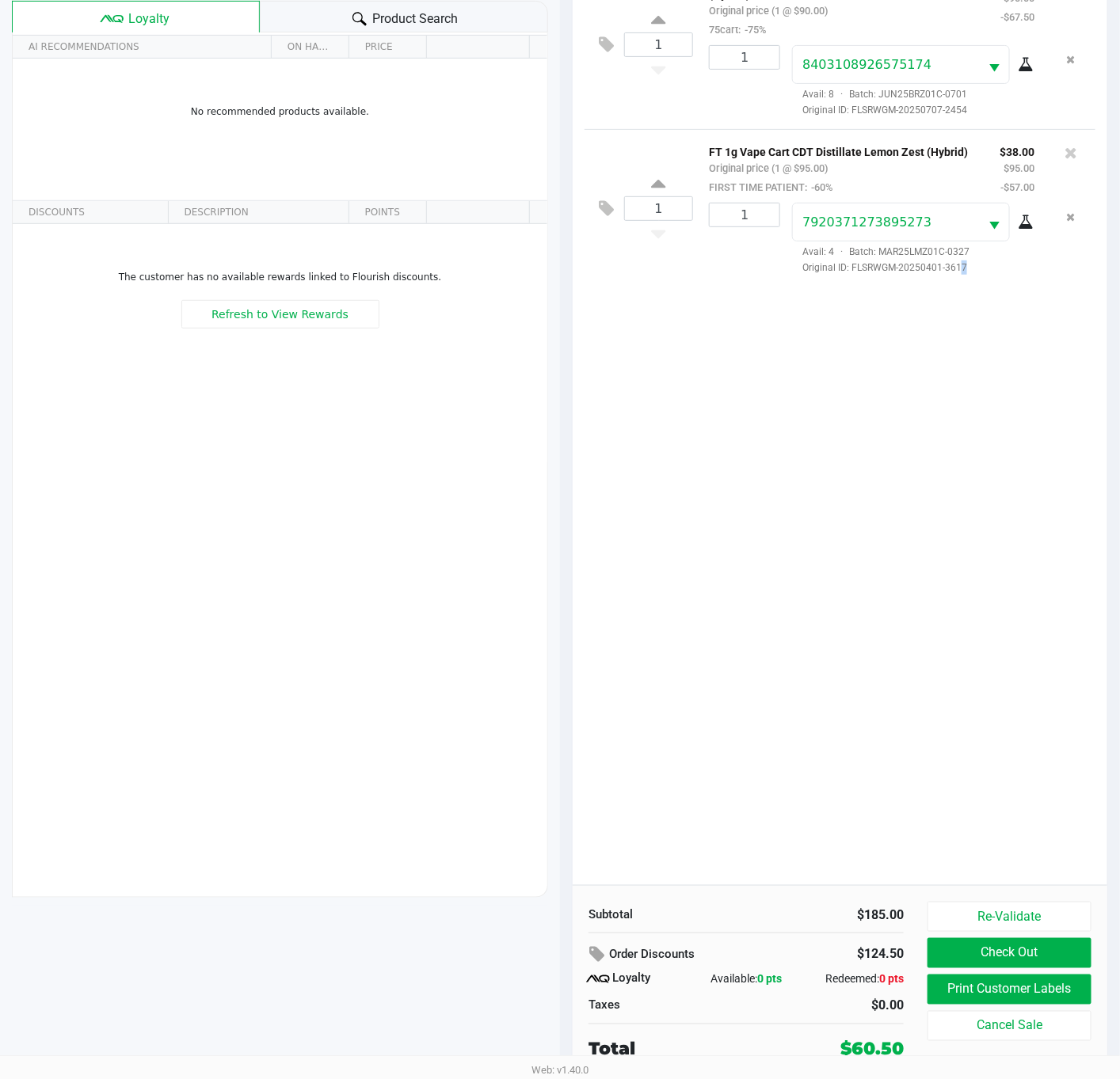
click at [959, 791] on div "1 FT 1g Vape Cart Distillate Banana [PERSON_NAME] (Hybrid) Original price (1 @ …" at bounding box center [840, 421] width 535 height 926
click at [989, 998] on button "Print Customer Labels" at bounding box center [1009, 990] width 164 height 30
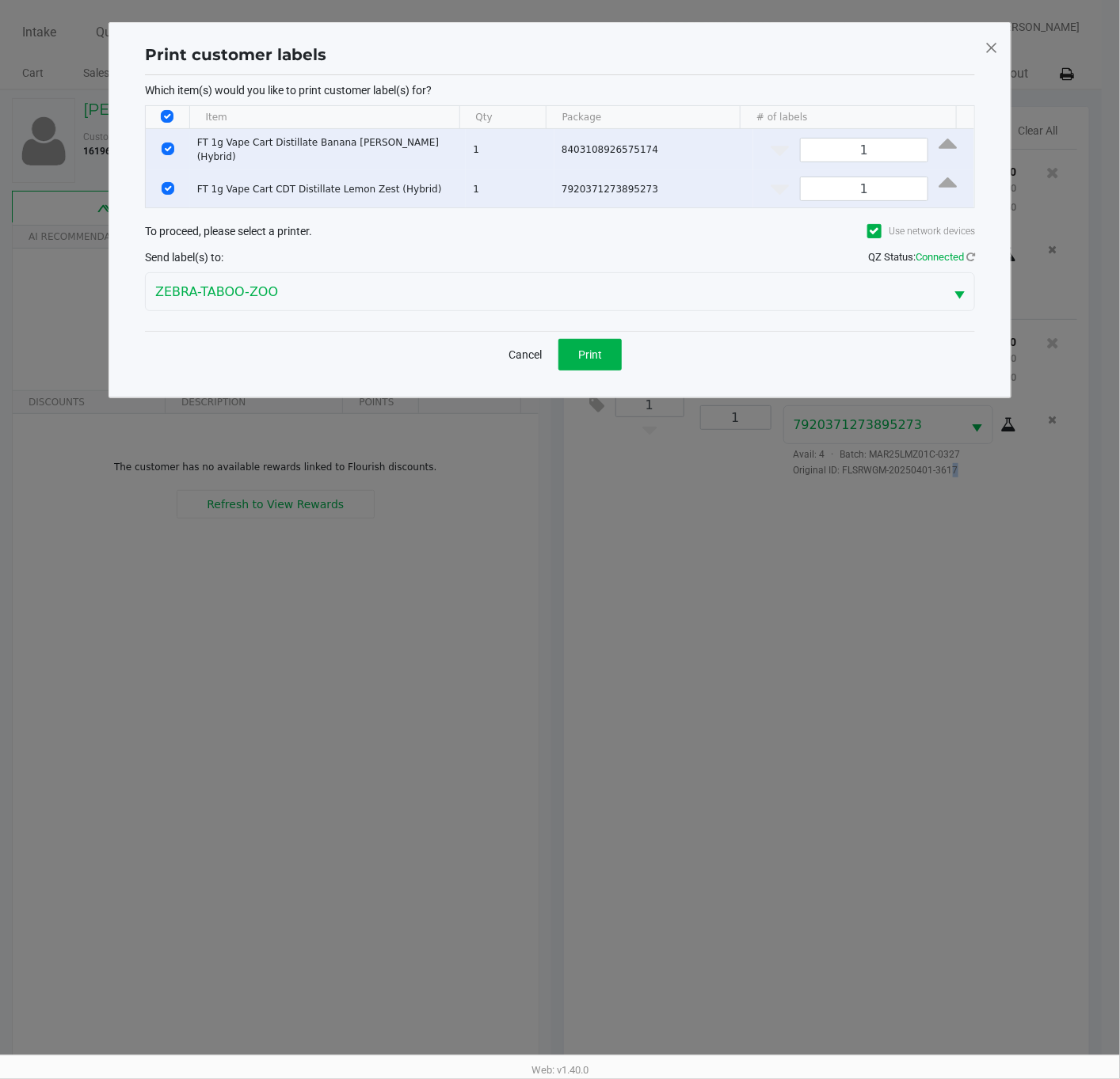
scroll to position [0, 0]
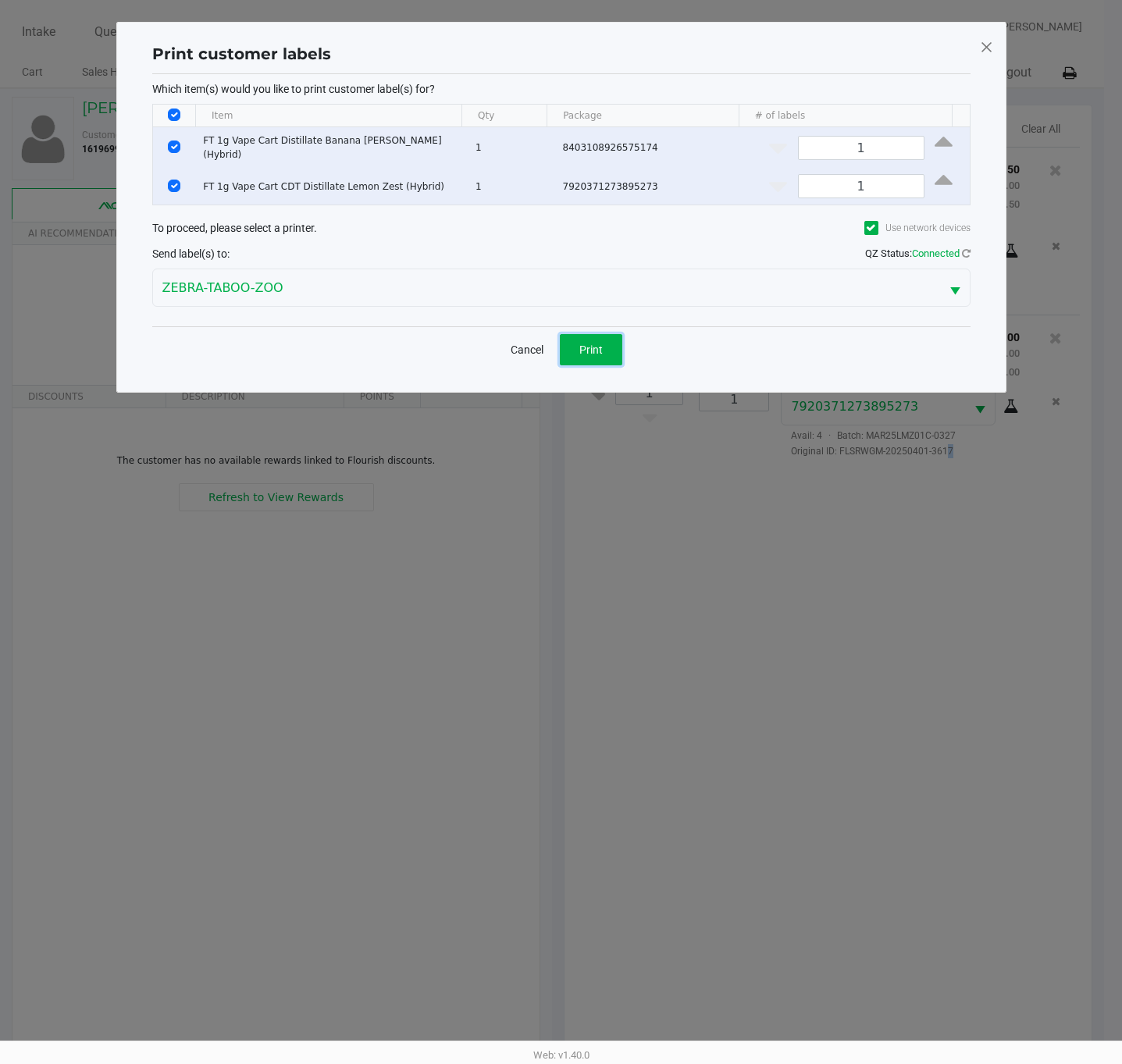
click at [585, 343] on span "Print" at bounding box center [591, 350] width 24 height 13
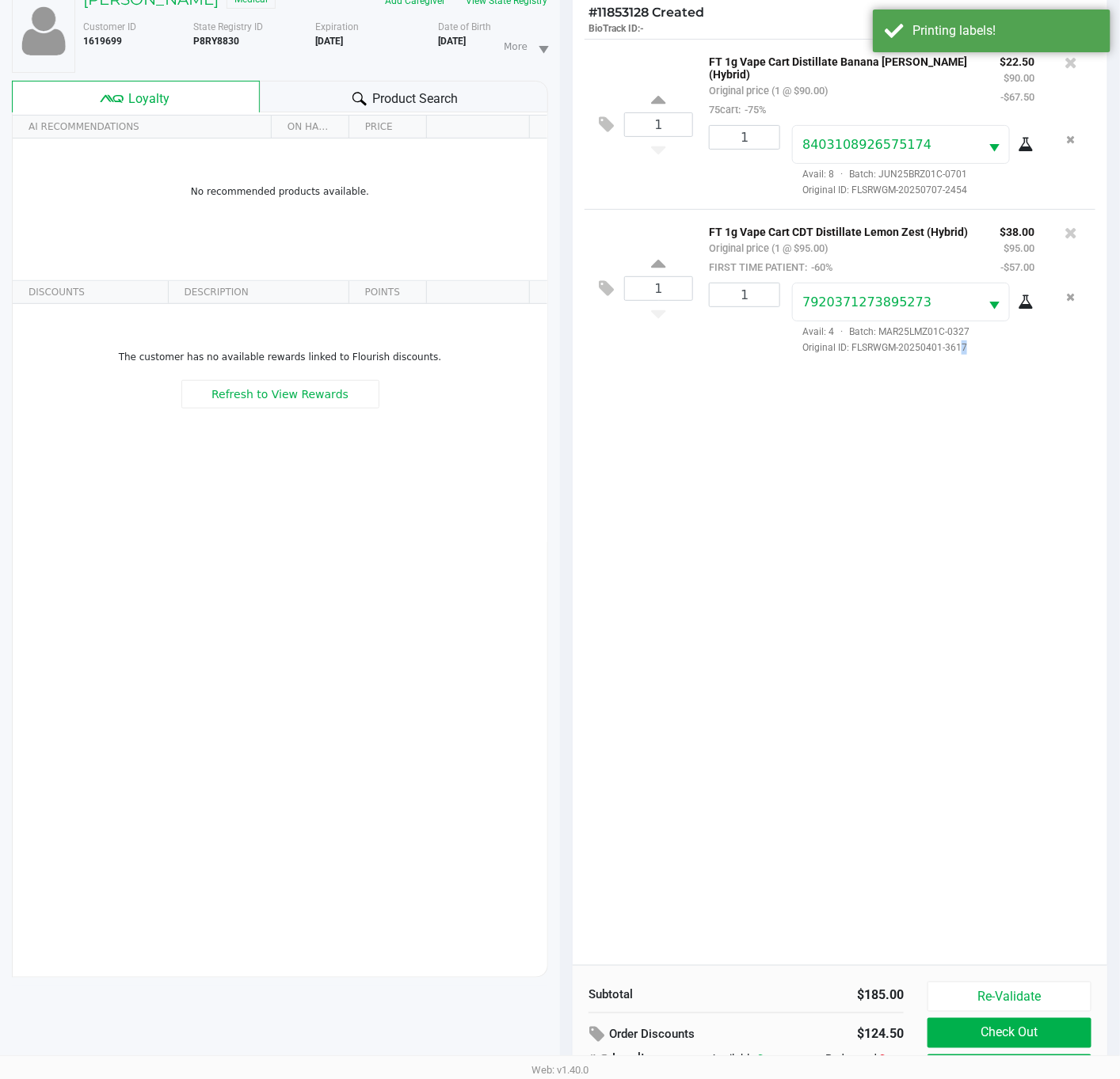
scroll to position [194, 0]
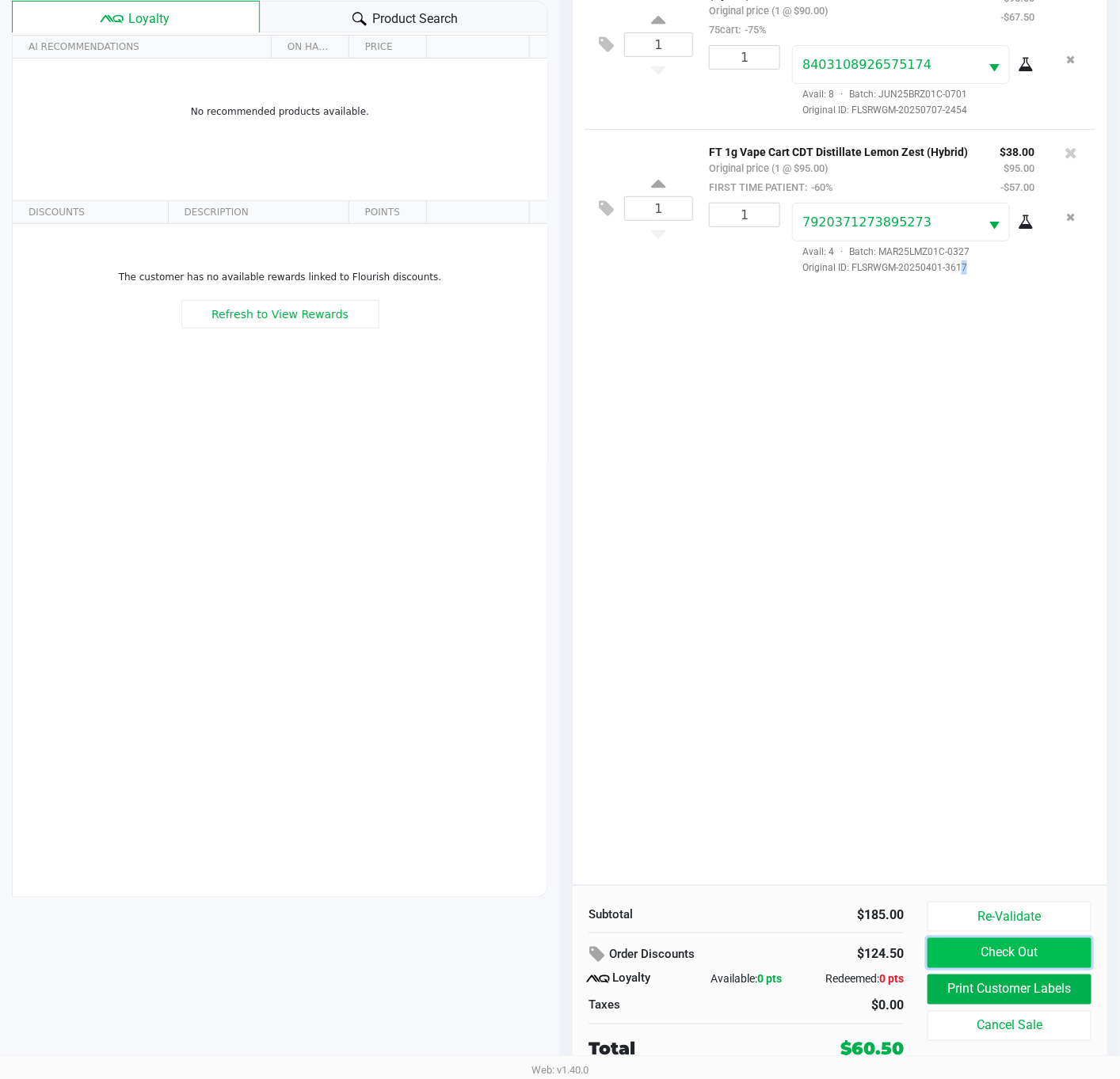
click at [987, 943] on button "Check Out" at bounding box center [1009, 953] width 164 height 30
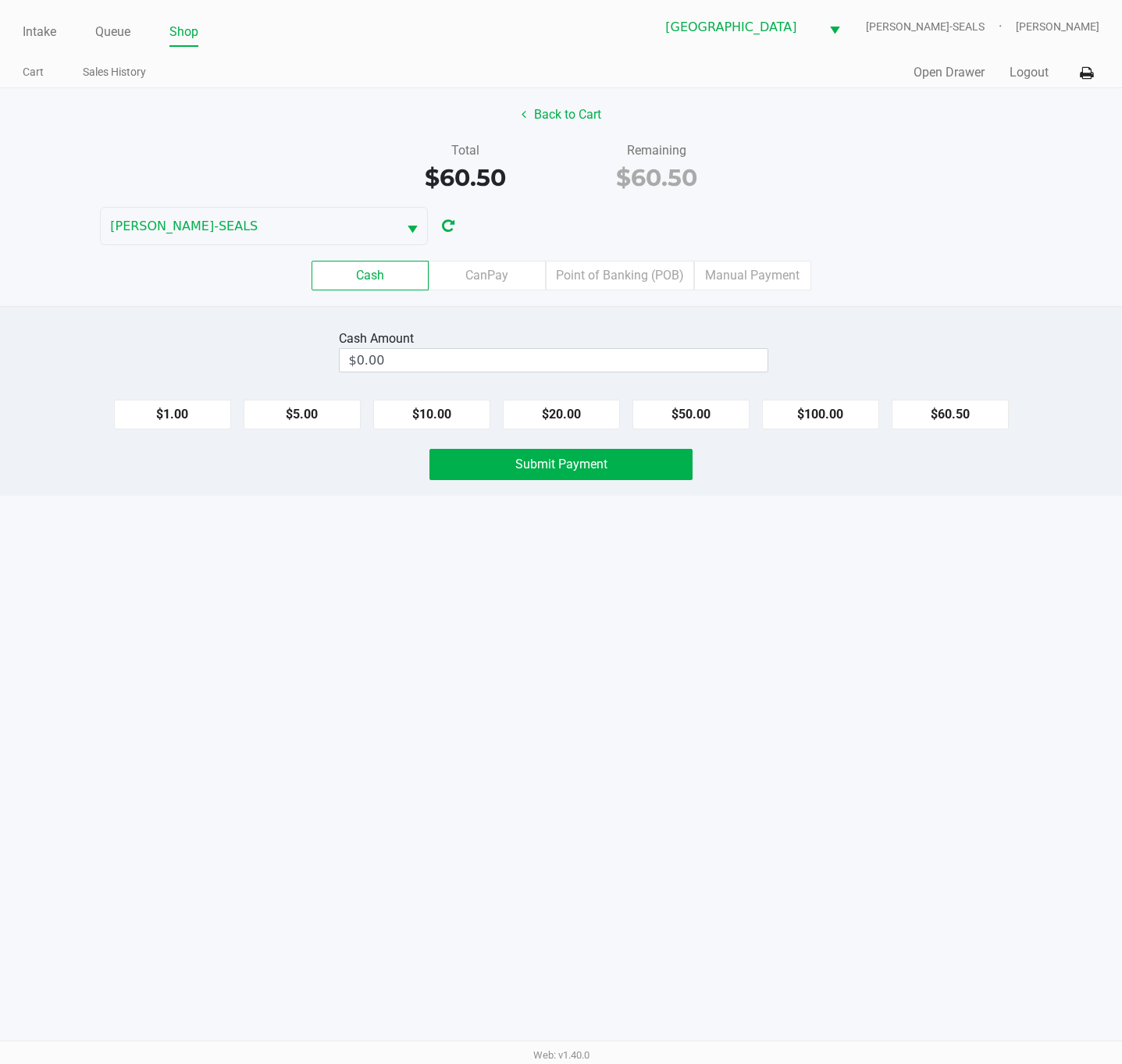
click at [871, 208] on div "Back to Cart Total $60.50 Remaining $60.50 [PERSON_NAME]-SEALS Cash CanPay Poin…" at bounding box center [561, 197] width 1122 height 218
click at [651, 280] on label "Point of Banking (POB)" at bounding box center [620, 275] width 148 height 30
click at [0, 0] on 7 "Point of Banking (POB)" at bounding box center [0, 0] width 0 height 0
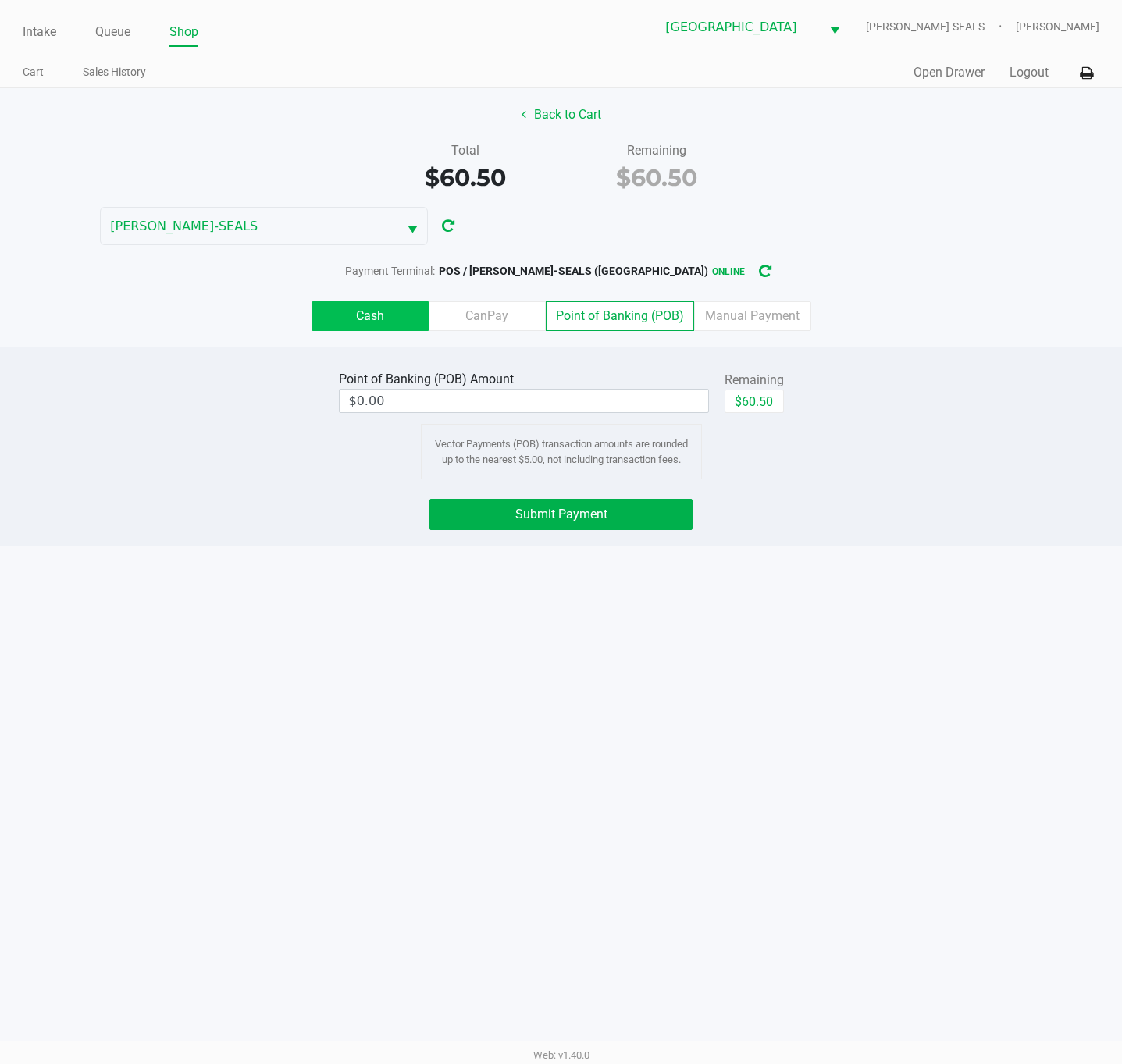
click at [330, 309] on label "Cash" at bounding box center [370, 316] width 117 height 30
click at [0, 0] on 0 "Cash" at bounding box center [0, 0] width 0 height 0
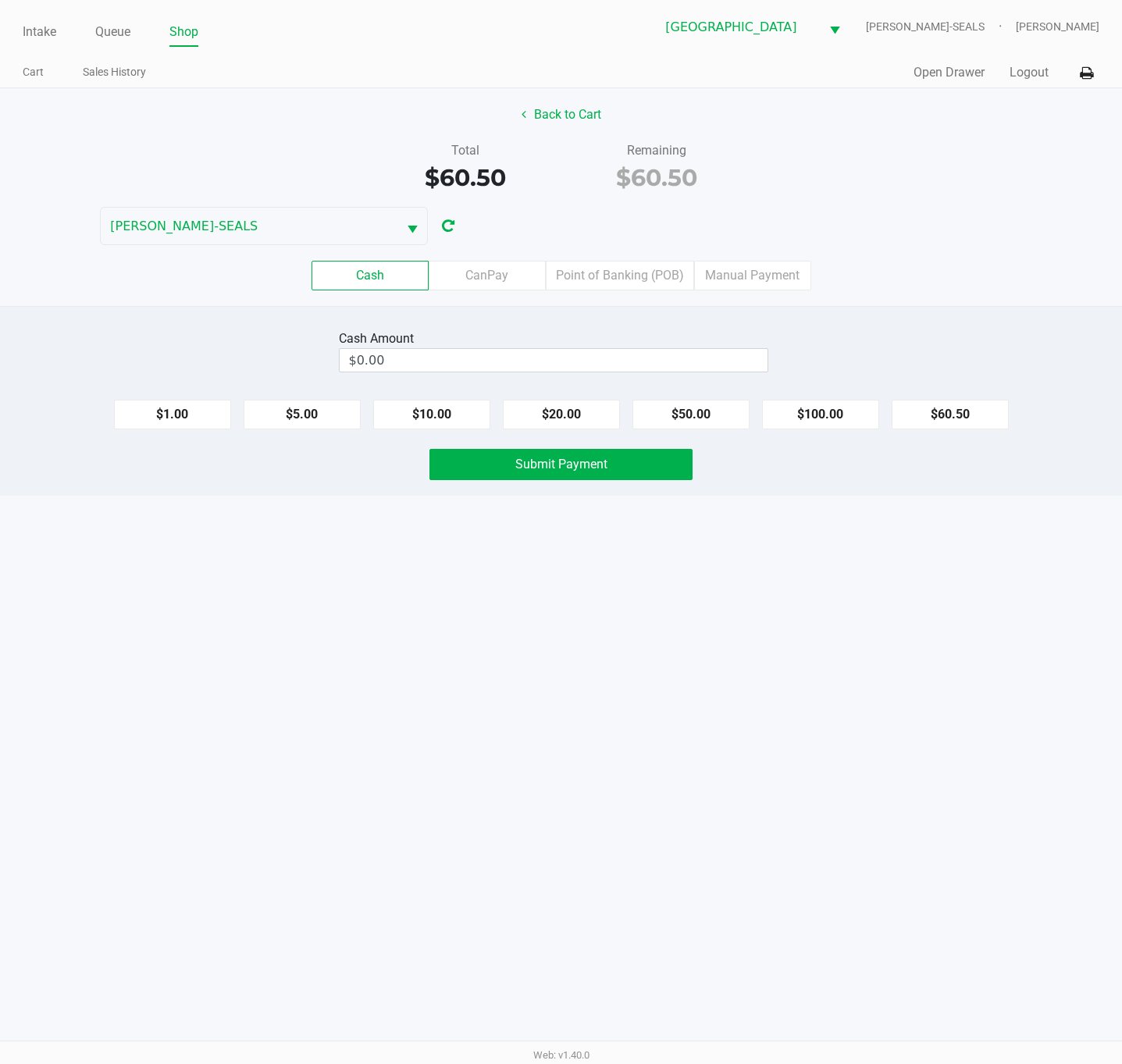
click at [998, 313] on div "Cash Amount $0.00 $1.00 $5.00 $10.00 $20.00 $50.00 $100.00 $60.50 Submit Payment" at bounding box center [561, 401] width 1122 height 190
click at [607, 286] on label "Point of Banking (POB)" at bounding box center [620, 275] width 148 height 30
click at [0, 0] on 7 "Point of Banking (POB)" at bounding box center [0, 0] width 0 height 0
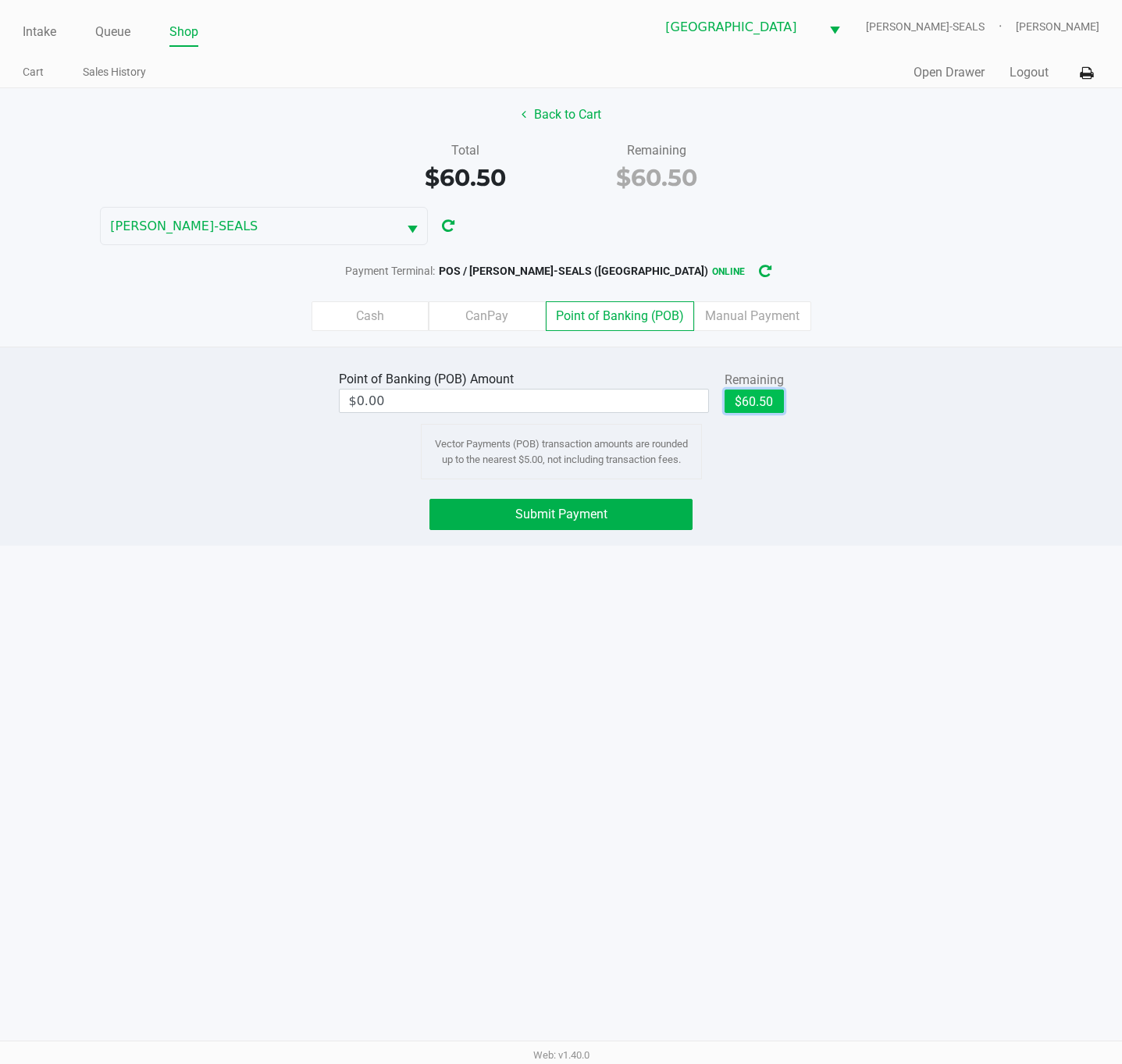
click at [750, 406] on button "$60.50" at bounding box center [753, 402] width 59 height 24
type input "$60.50"
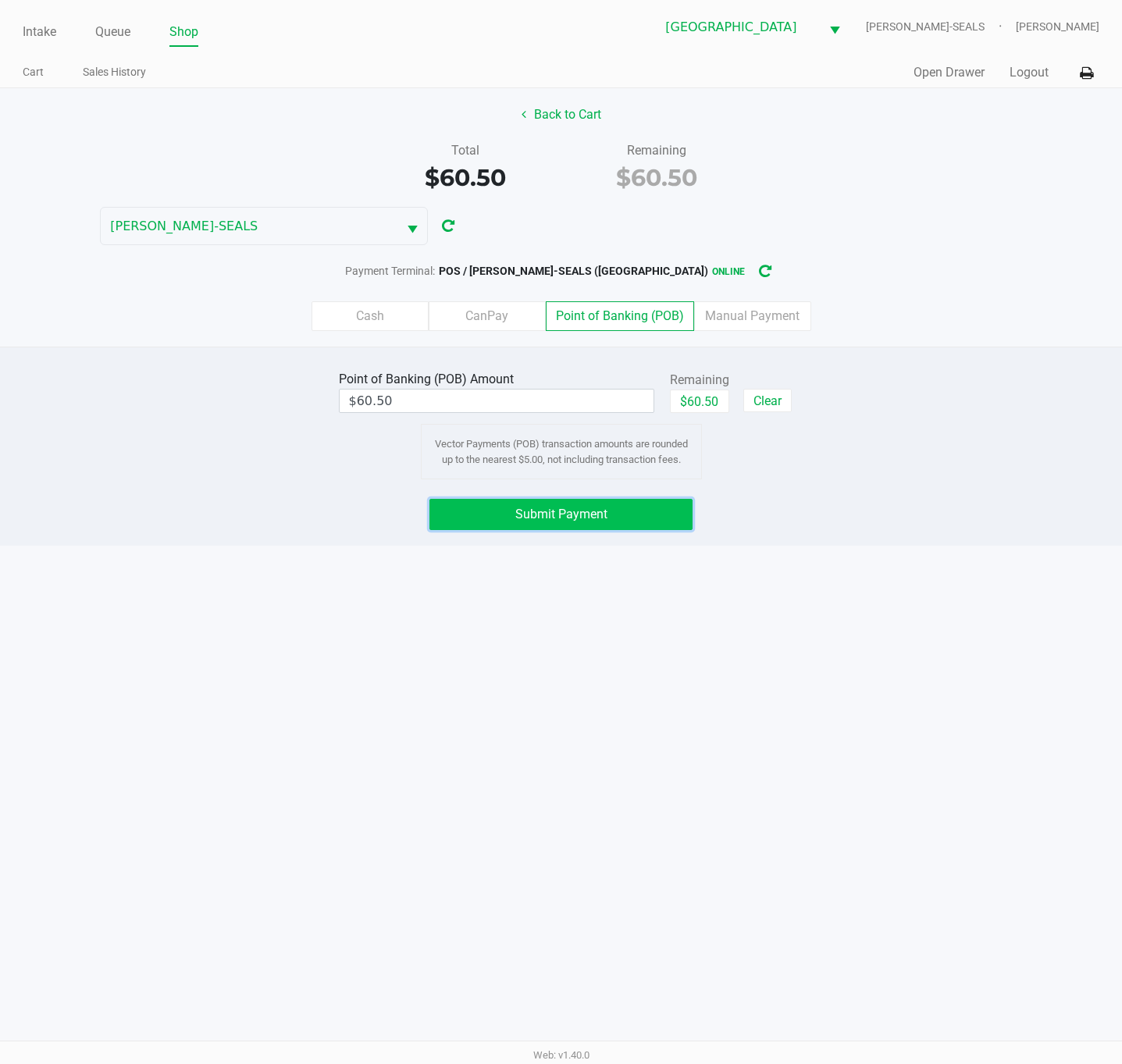
click at [658, 525] on button "Submit Payment" at bounding box center [561, 514] width 263 height 31
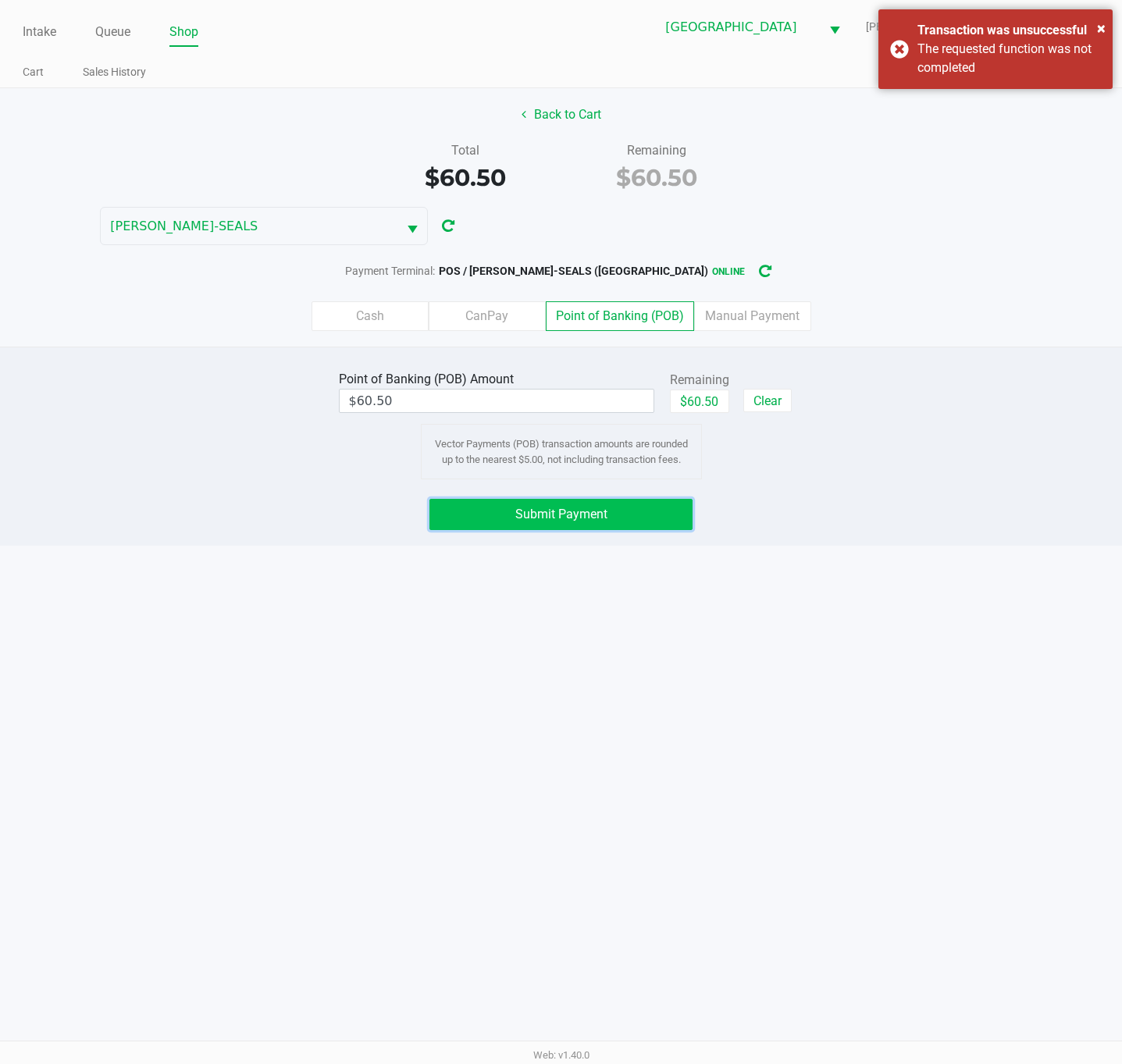
click at [602, 512] on span "Submit Payment" at bounding box center [561, 514] width 92 height 15
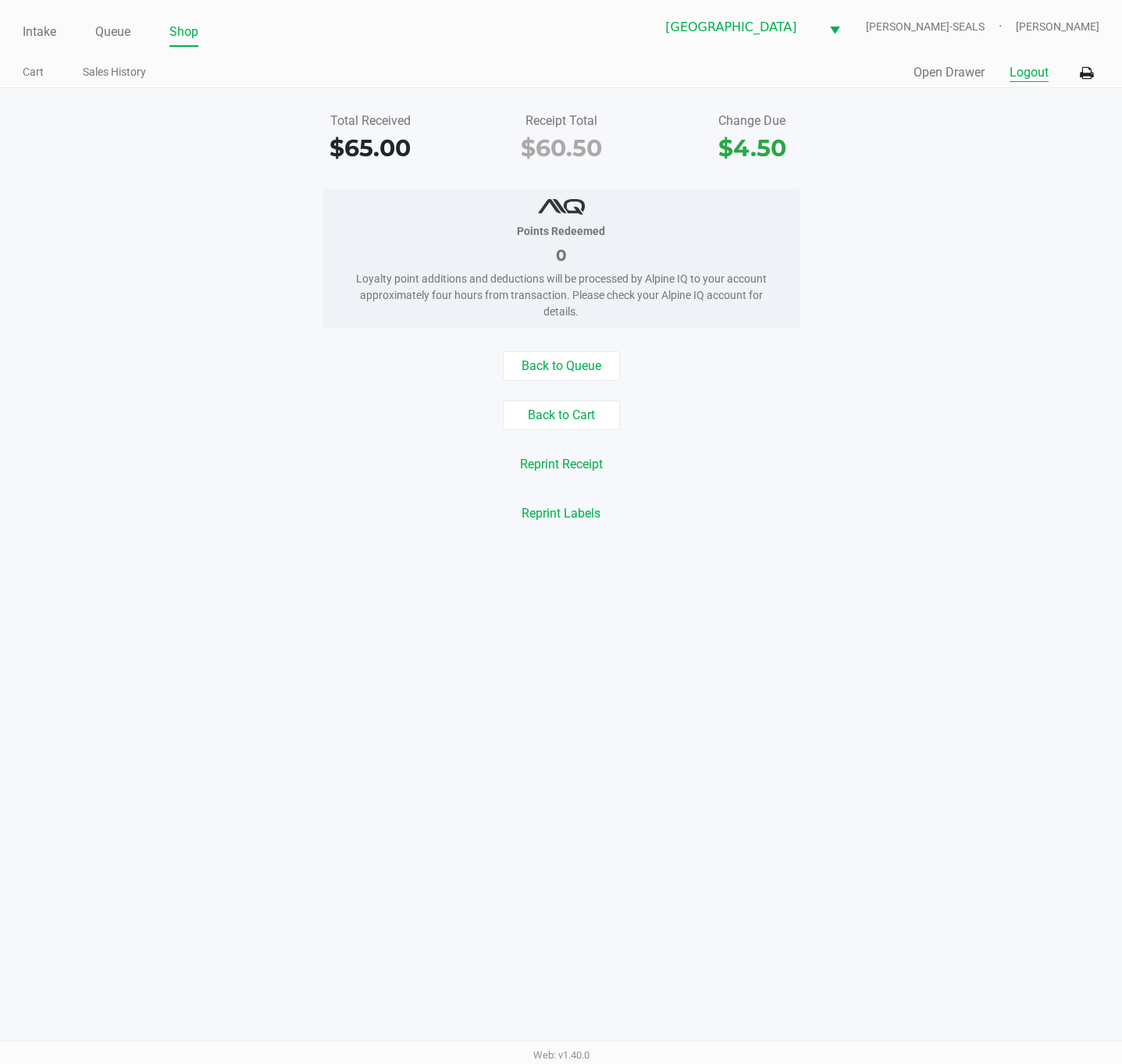
click at [1030, 75] on button "Logout" at bounding box center [1028, 73] width 39 height 19
